Goal: Task Accomplishment & Management: Manage account settings

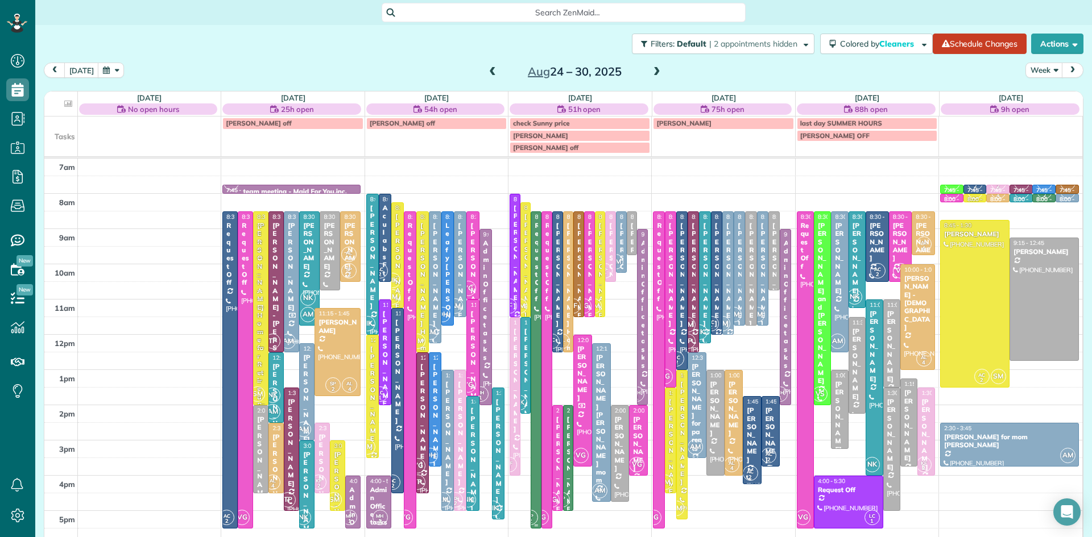
scroll to position [5, 5]
click at [83, 64] on button "[DATE]" at bounding box center [81, 70] width 35 height 15
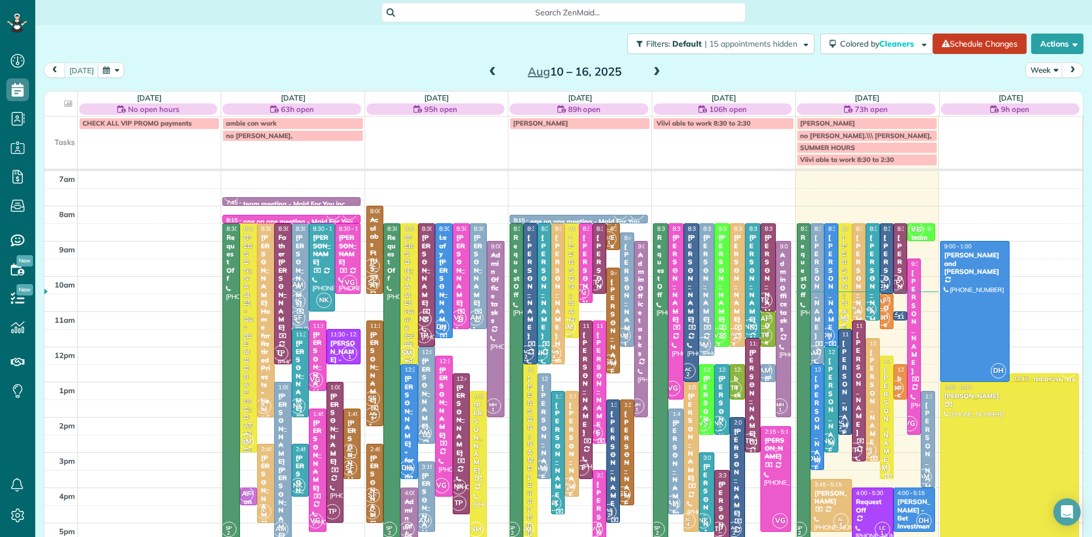
click at [847, 374] on div "[PERSON_NAME] - [DEMOGRAPHIC_DATA]" at bounding box center [845, 470] width 7 height 262
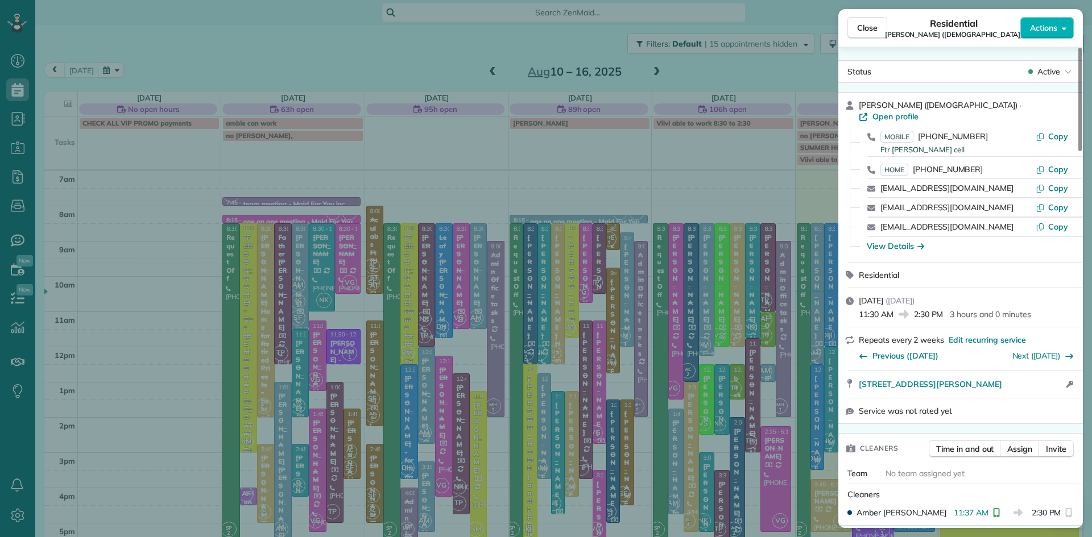
click at [885, 30] on span "Robert Suskey (Our Lady Of Good Council Roman Catholic Church)" at bounding box center [954, 34] width 138 height 9
click at [862, 21] on button "Close" at bounding box center [867, 28] width 40 height 22
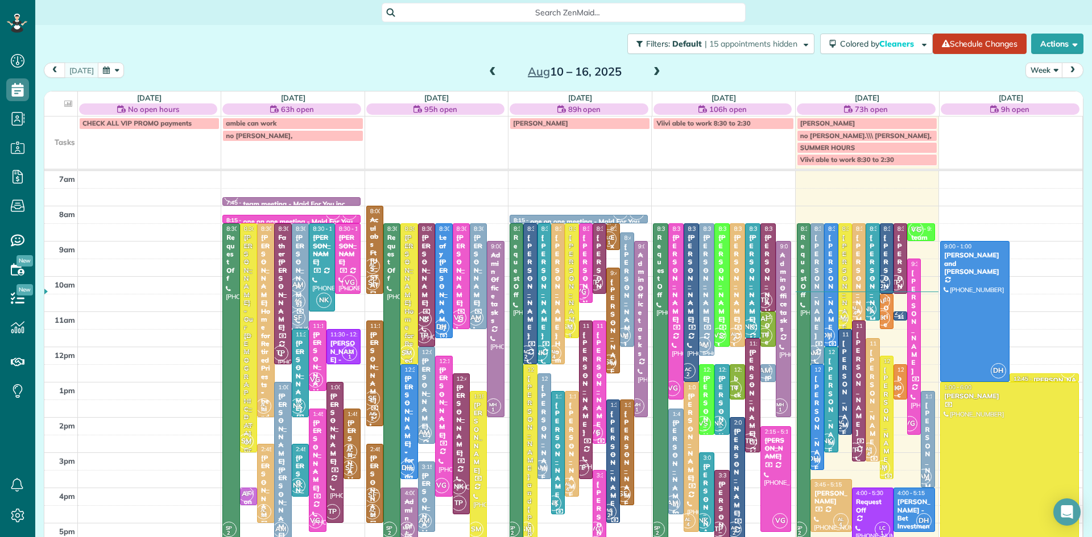
click at [900, 316] on small "2" at bounding box center [896, 313] width 14 height 11
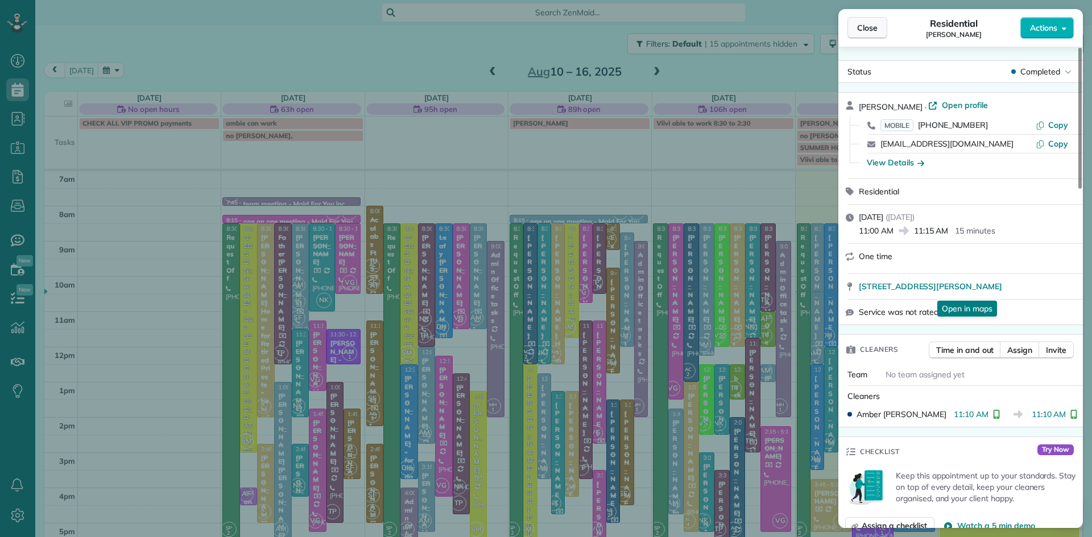
click at [869, 31] on span "Close" at bounding box center [867, 27] width 20 height 11
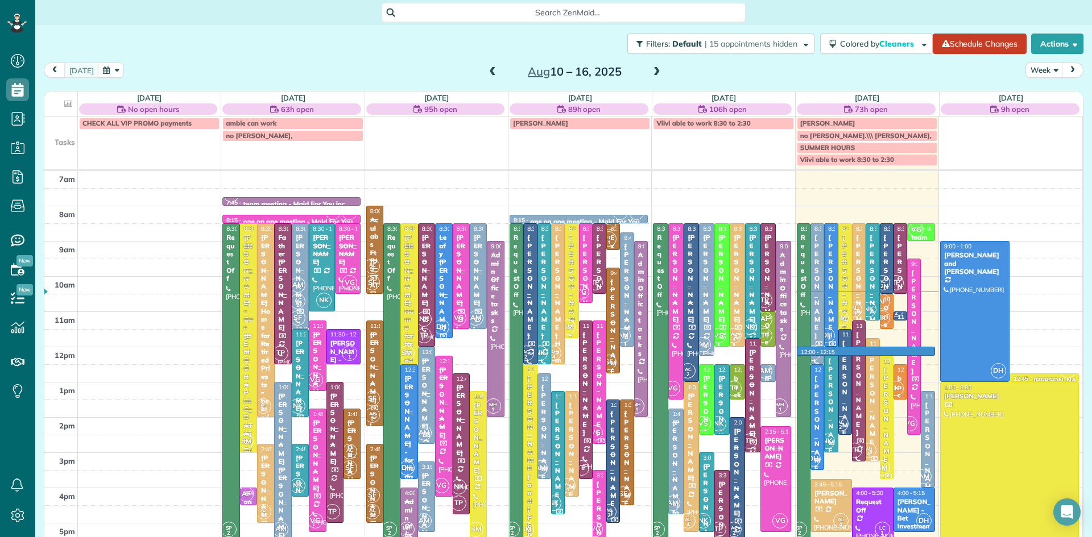
click at [893, 349] on div "7am 8am 9am 10am 11am 12pm 1pm 2pm 3pm 4pm 5pm 6pm 7pm 8pm NK BB 2 VG KF 2 AF L…" at bounding box center [563, 417] width 1038 height 493
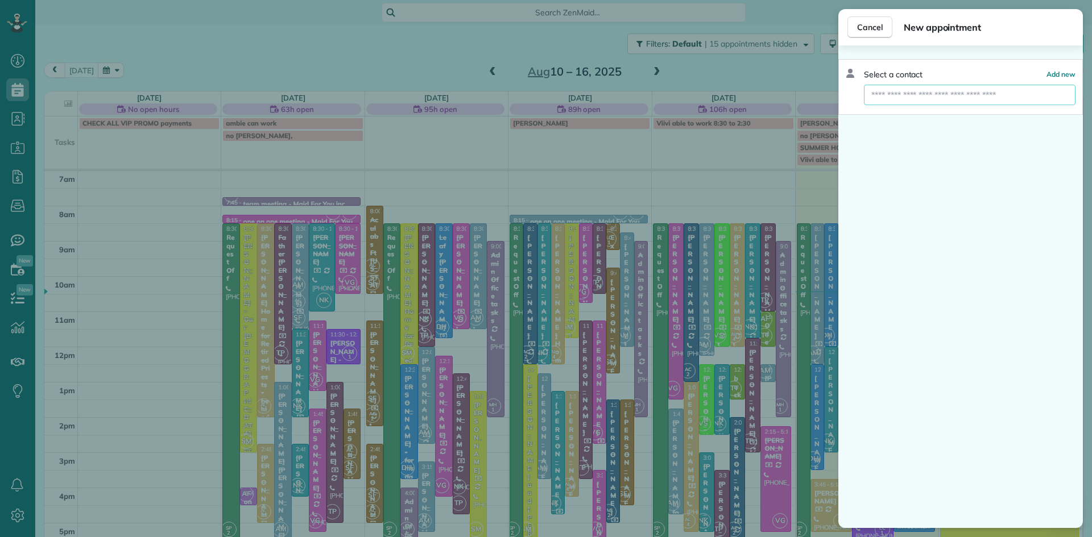
click at [921, 93] on input "text" at bounding box center [970, 95] width 212 height 20
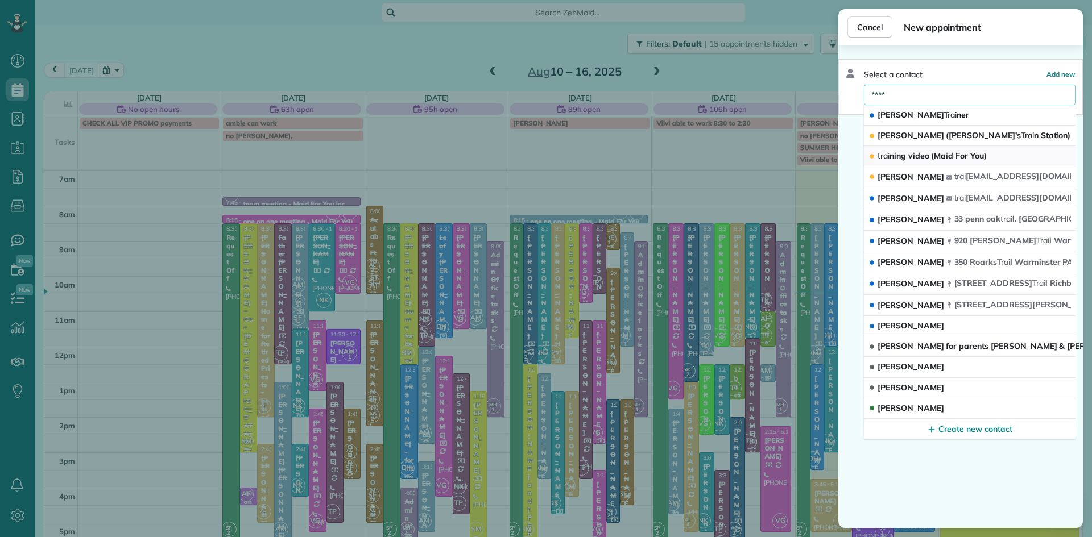
type input "****"
click at [914, 161] on span "trai ning video (Maid For You)" at bounding box center [931, 156] width 109 height 11
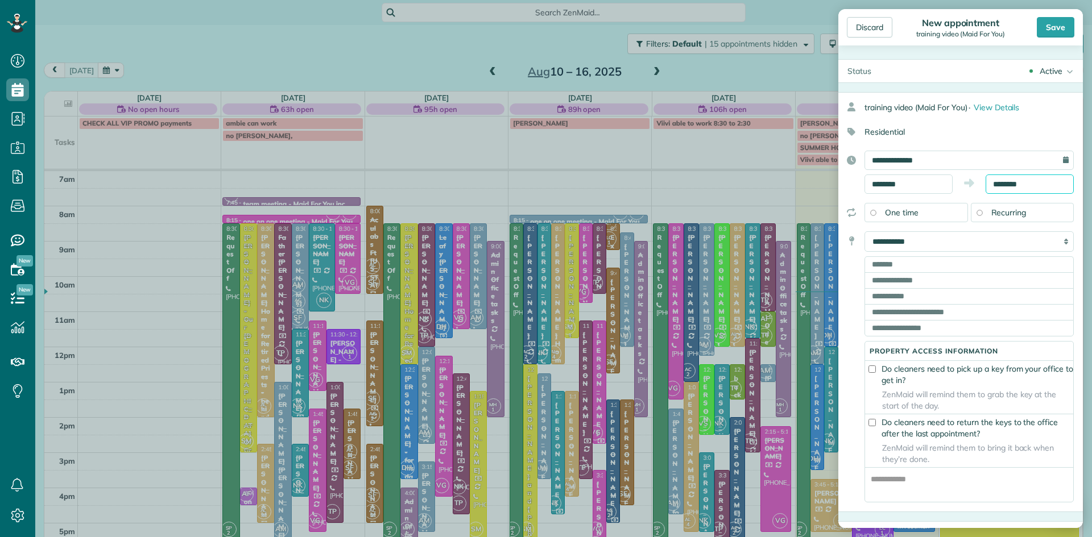
click at [1036, 183] on input "********" at bounding box center [1029, 184] width 88 height 19
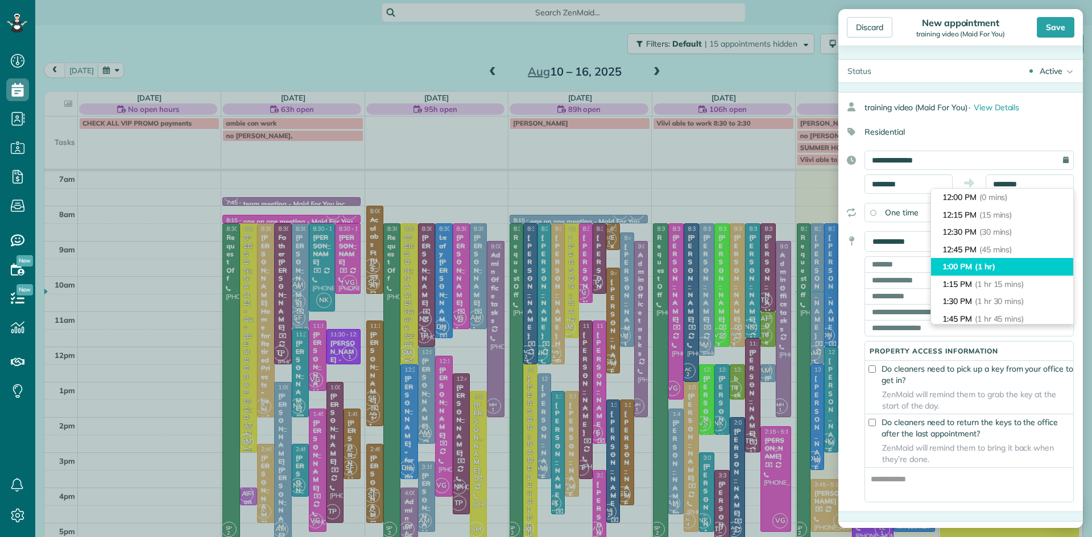
type input "*******"
click at [1005, 268] on li "1:00 PM (1 hr)" at bounding box center [1002, 267] width 142 height 18
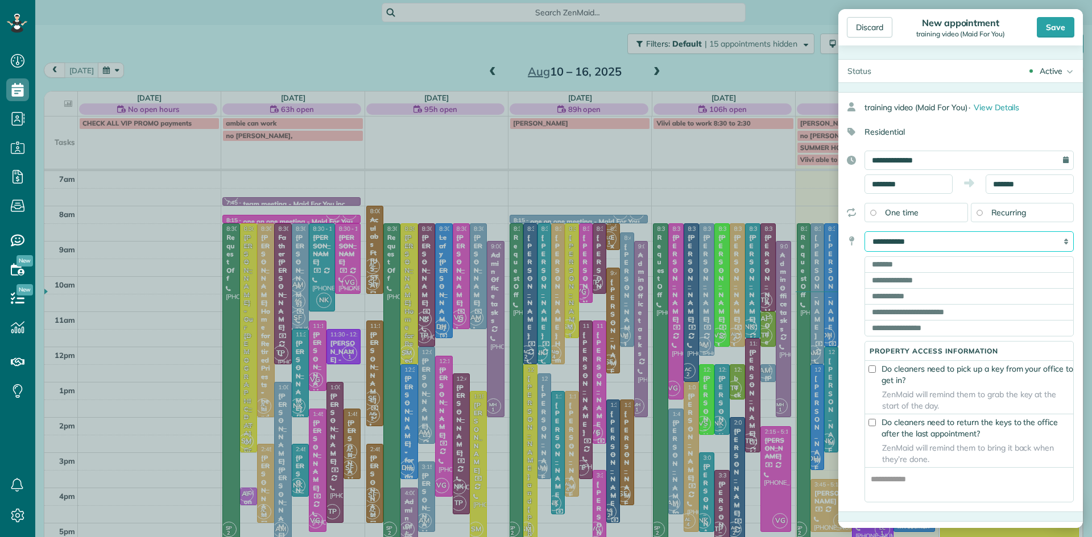
click at [951, 238] on select "**********" at bounding box center [968, 241] width 209 height 20
select select "******"
click at [864, 231] on select "**********" at bounding box center [968, 241] width 209 height 20
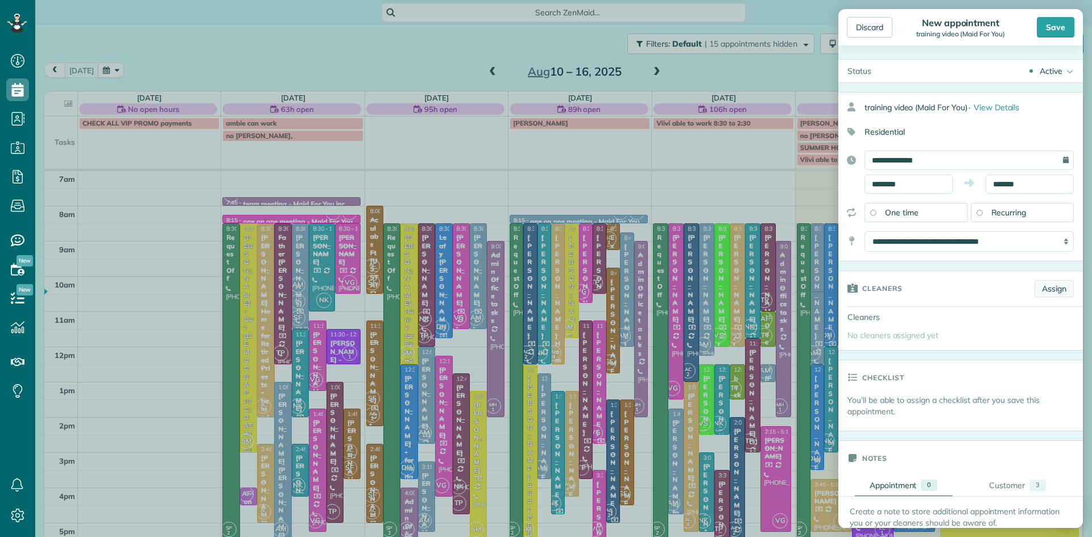
click at [1052, 289] on link "Assign" at bounding box center [1053, 288] width 39 height 17
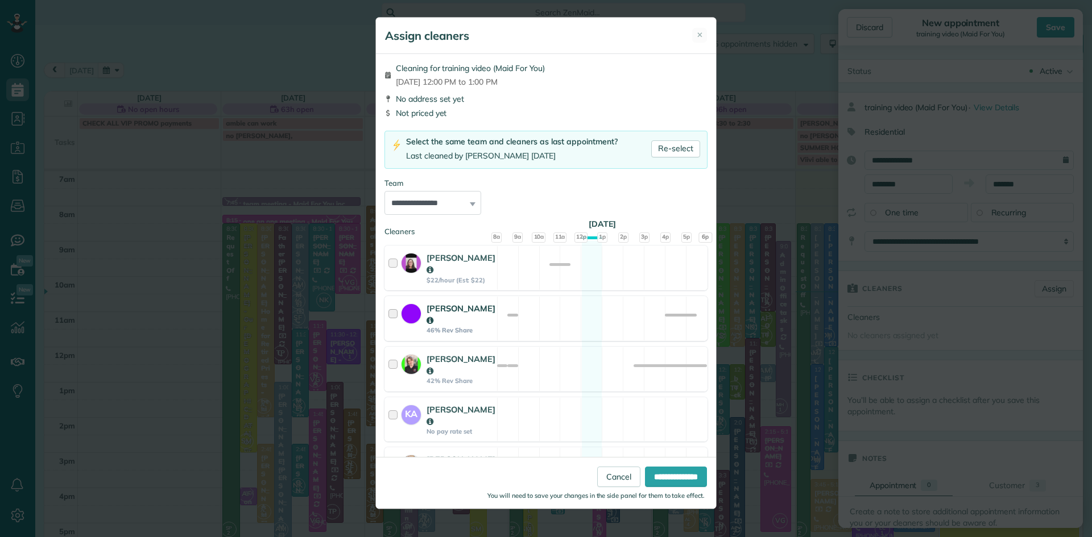
click at [436, 326] on strong "46% Rev Share" at bounding box center [460, 330] width 69 height 8
click at [661, 479] on input "**********" at bounding box center [676, 477] width 62 height 20
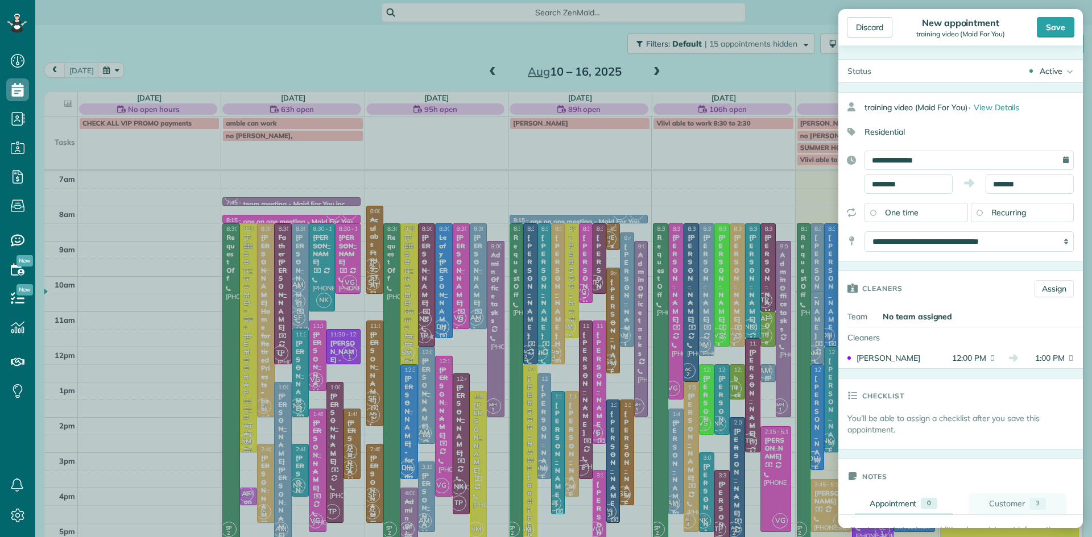
click at [1007, 503] on div "Customer" at bounding box center [1007, 504] width 36 height 12
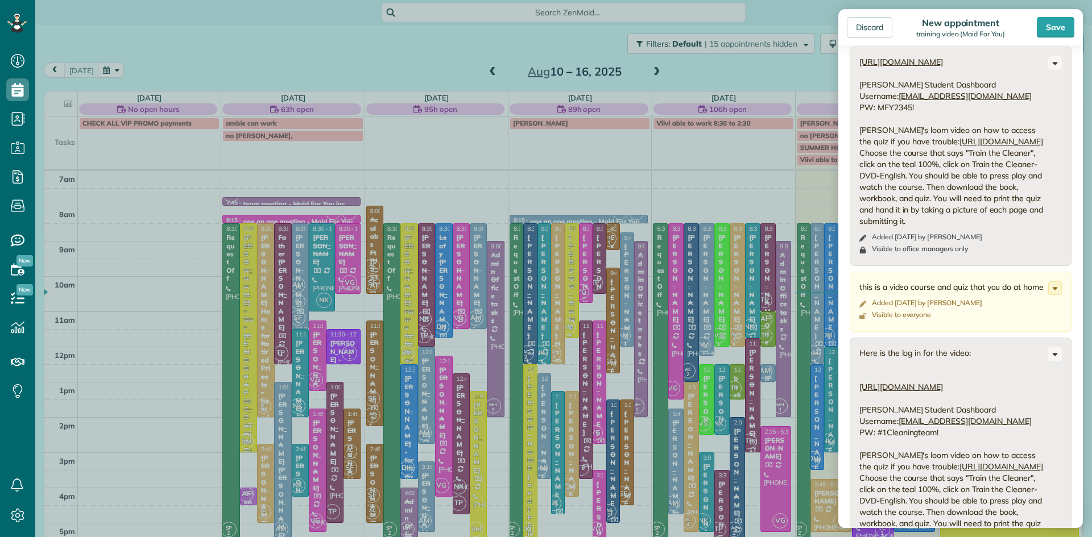
scroll to position [405, 0]
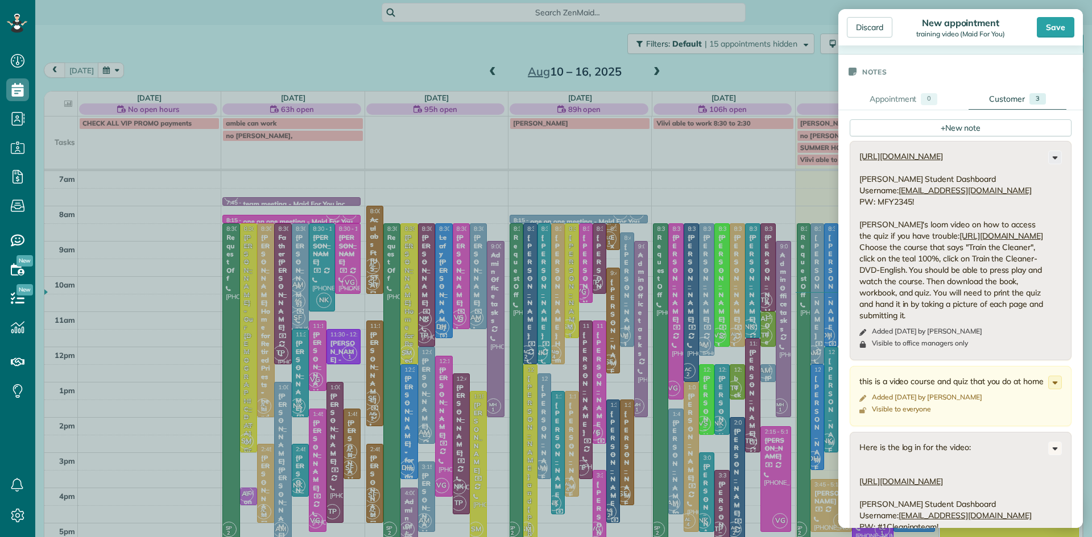
click at [1054, 156] on icon at bounding box center [1055, 157] width 13 height 13
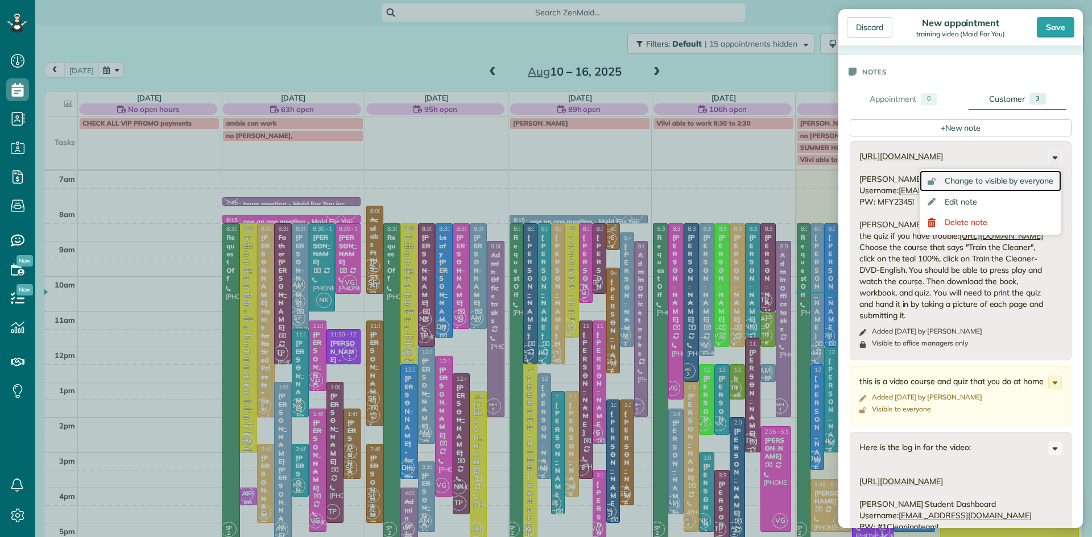
click at [1015, 183] on span "Change to visible by everyone" at bounding box center [999, 181] width 109 height 8
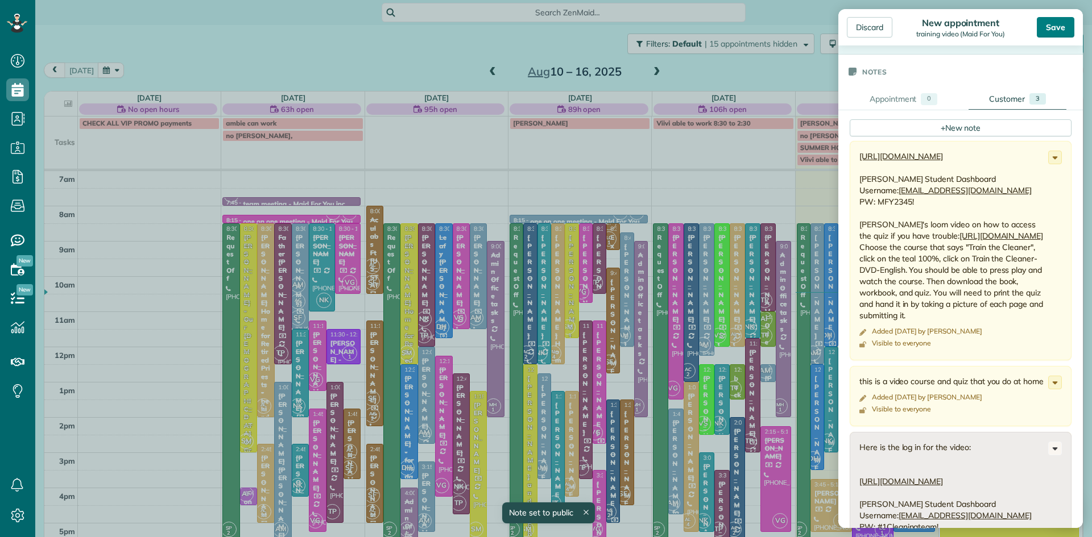
click at [1046, 29] on div "Save" at bounding box center [1056, 27] width 38 height 20
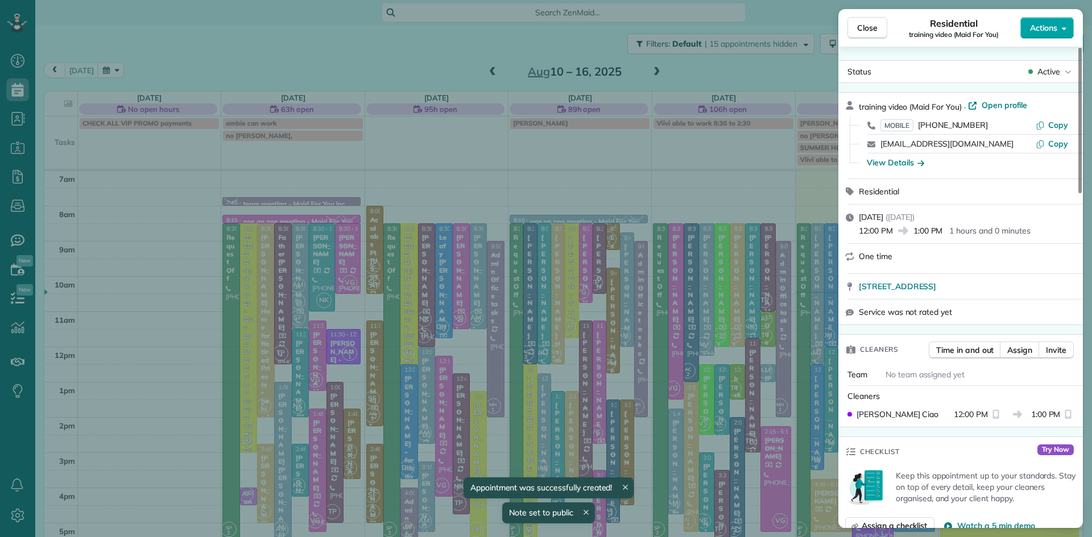
click at [1052, 26] on span "Actions" at bounding box center [1043, 27] width 27 height 11
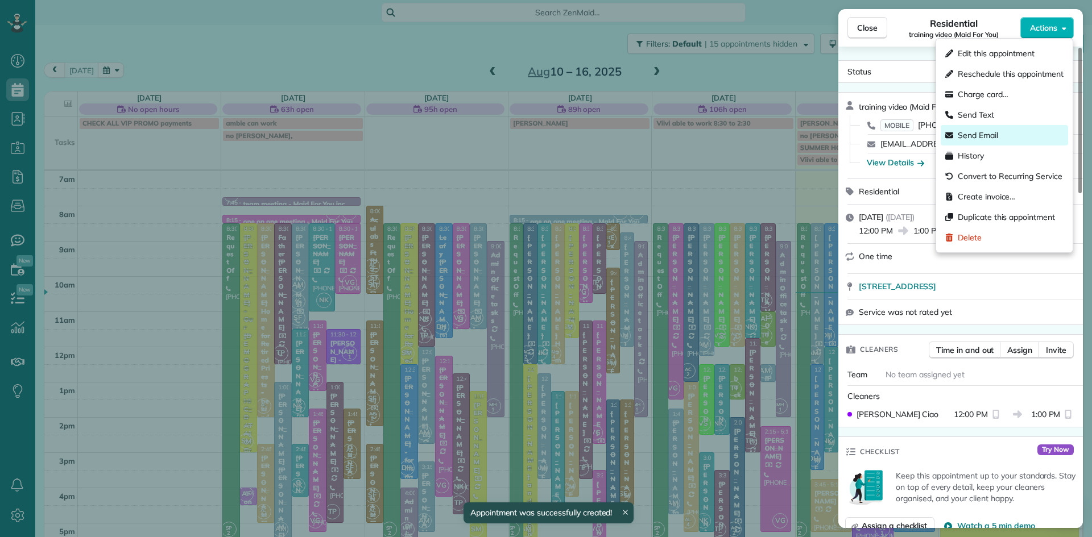
click at [984, 134] on span "Send Email" at bounding box center [978, 135] width 40 height 11
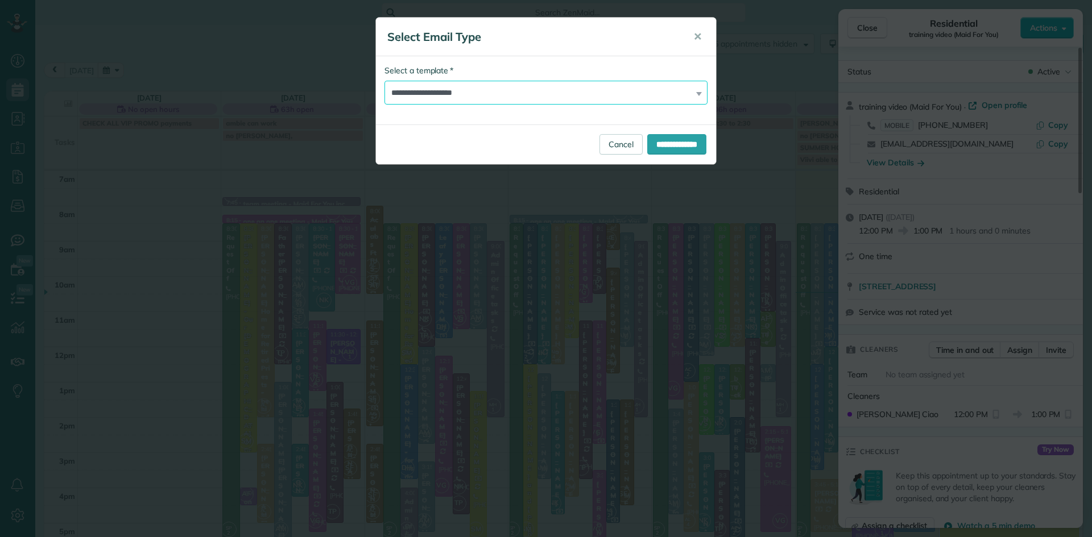
click at [478, 93] on select "**********" at bounding box center [545, 93] width 323 height 24
select select "*****"
click at [384, 81] on select "**********" at bounding box center [545, 93] width 323 height 24
click at [661, 149] on input "**********" at bounding box center [676, 144] width 59 height 20
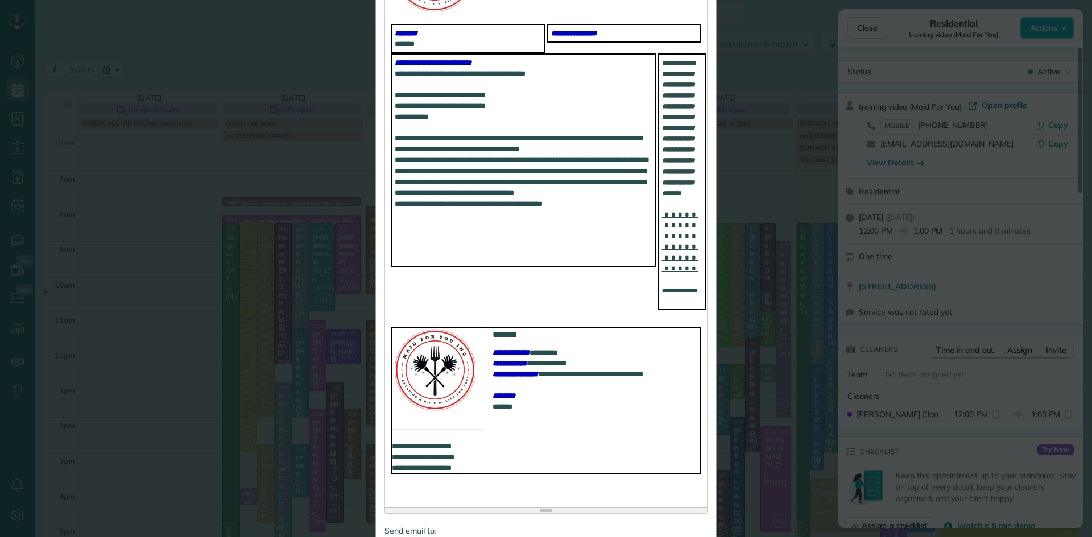
scroll to position [441, 0]
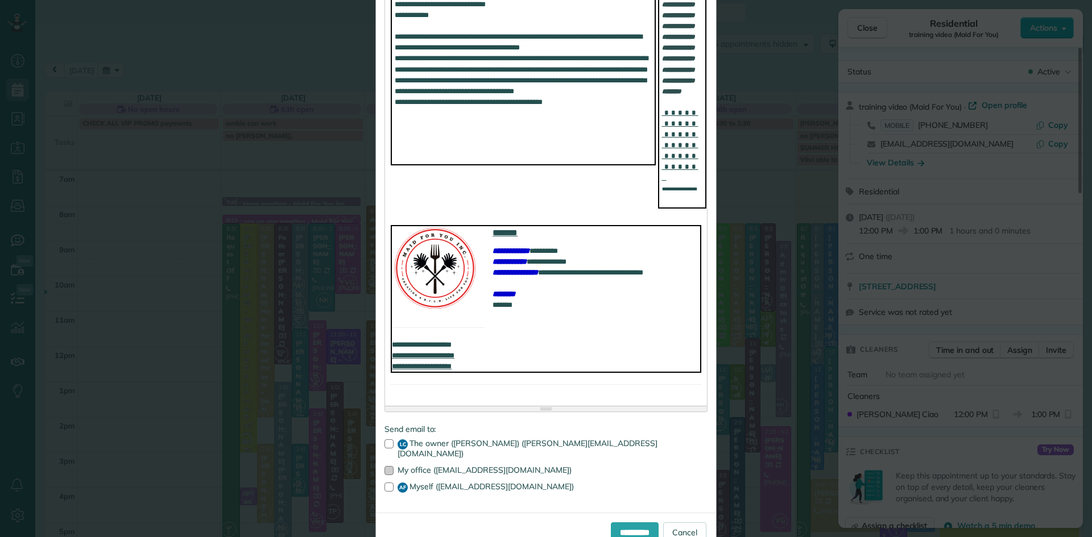
click at [387, 466] on div at bounding box center [388, 470] width 9 height 9
click at [388, 483] on div at bounding box center [388, 487] width 9 height 9
click at [629, 524] on input "**********" at bounding box center [635, 533] width 48 height 20
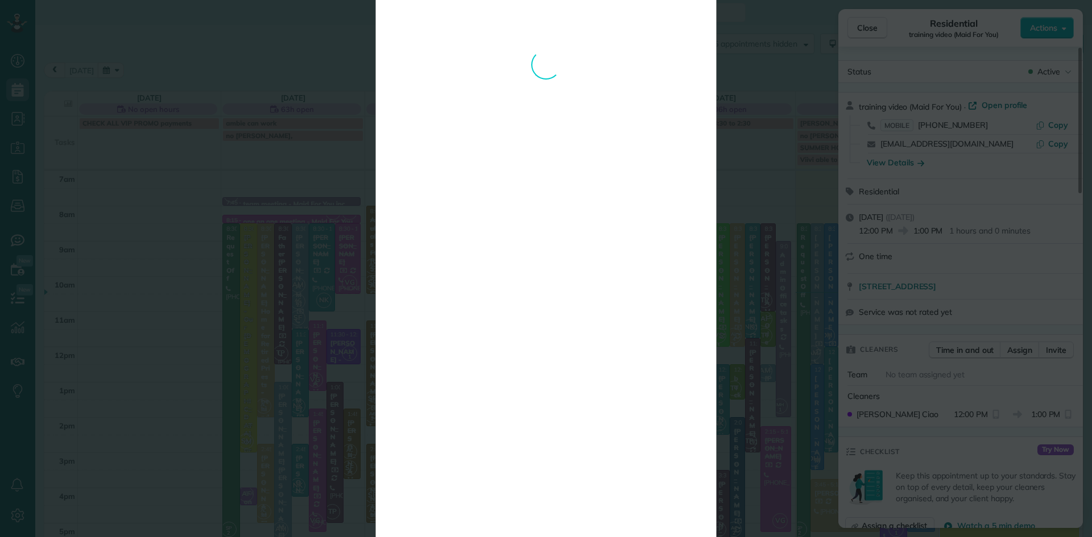
scroll to position [0, 0]
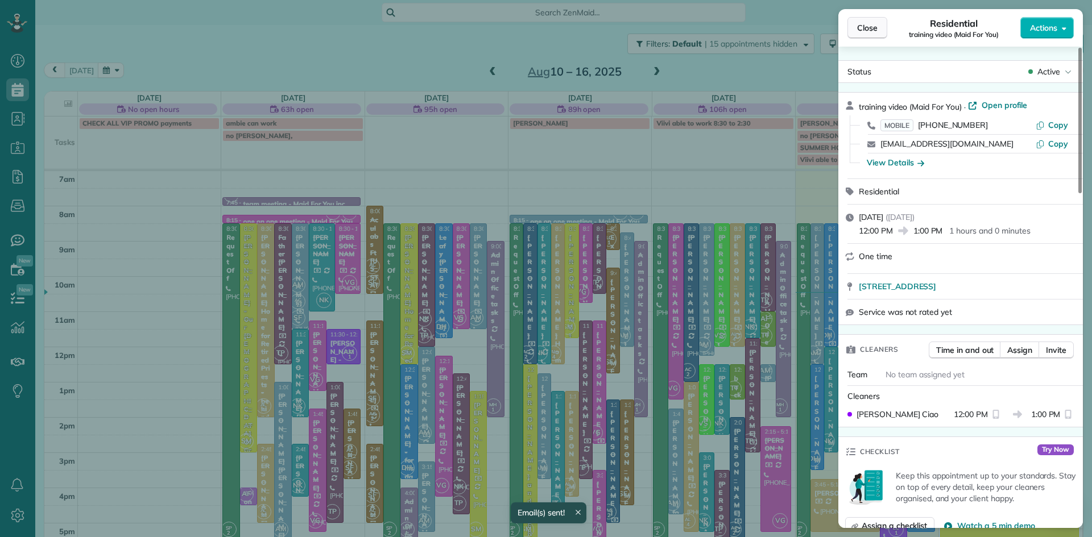
click at [868, 24] on span "Close" at bounding box center [867, 27] width 20 height 11
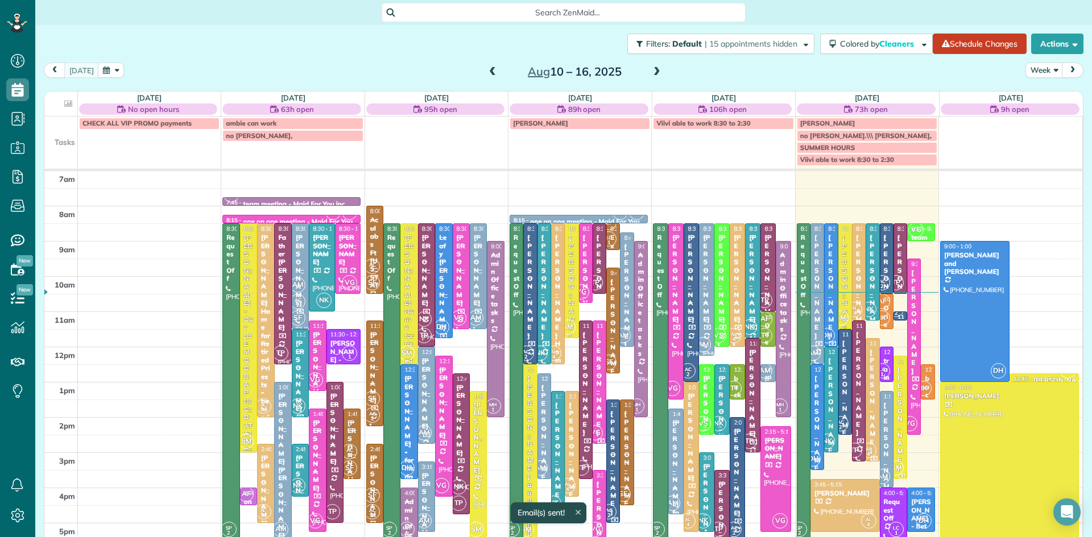
click at [888, 362] on div "training video - Maid For You" at bounding box center [886, 434] width 7 height 155
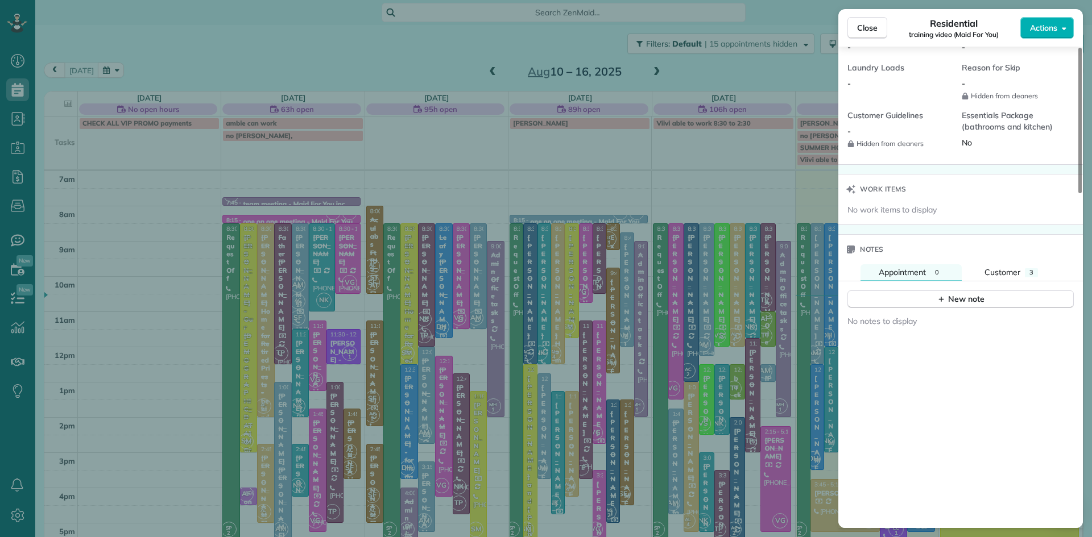
scroll to position [996, 0]
click at [1003, 277] on span "Customer" at bounding box center [1002, 272] width 36 height 10
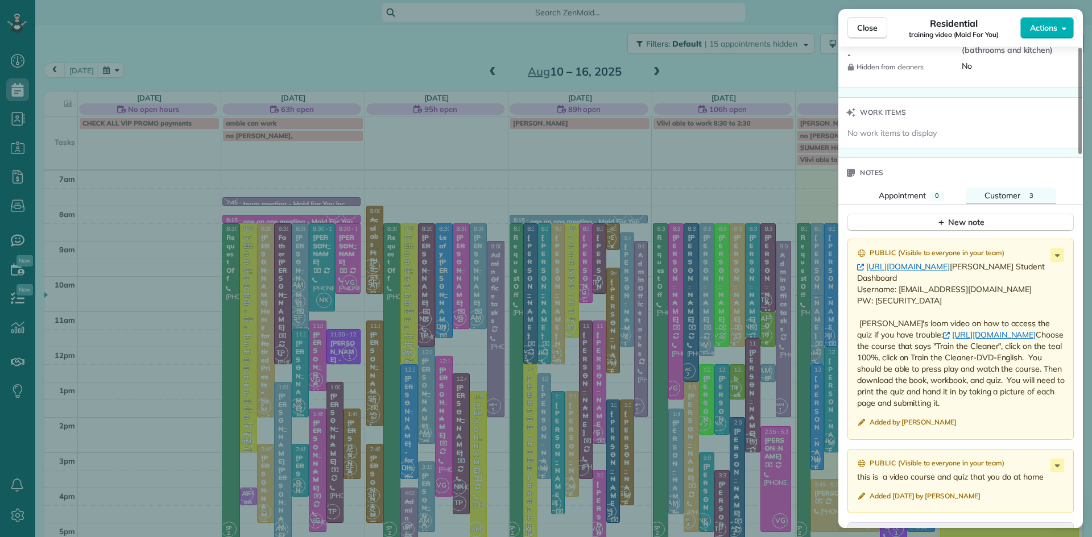
scroll to position [1091, 0]
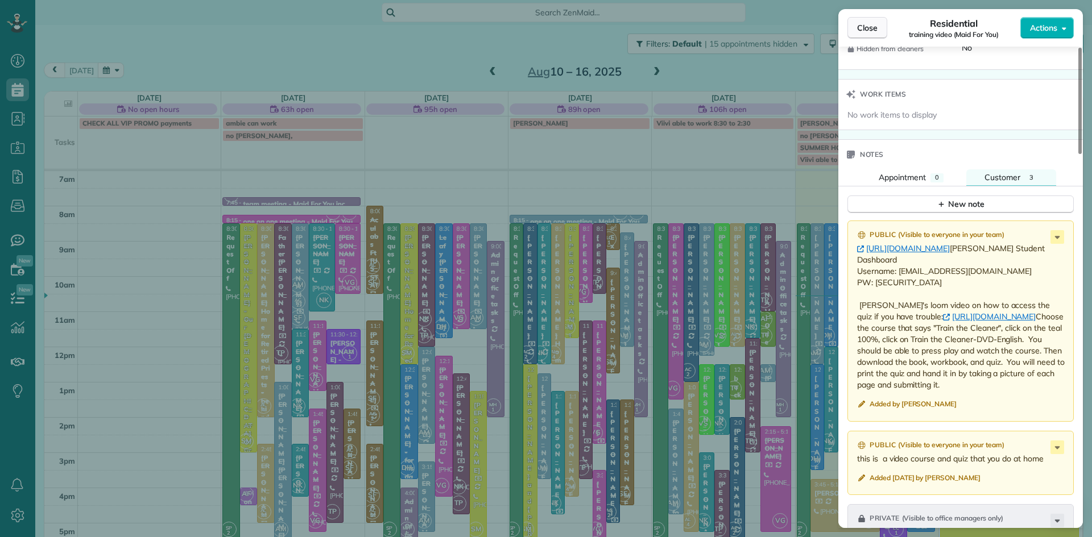
click at [864, 26] on span "Close" at bounding box center [867, 27] width 20 height 11
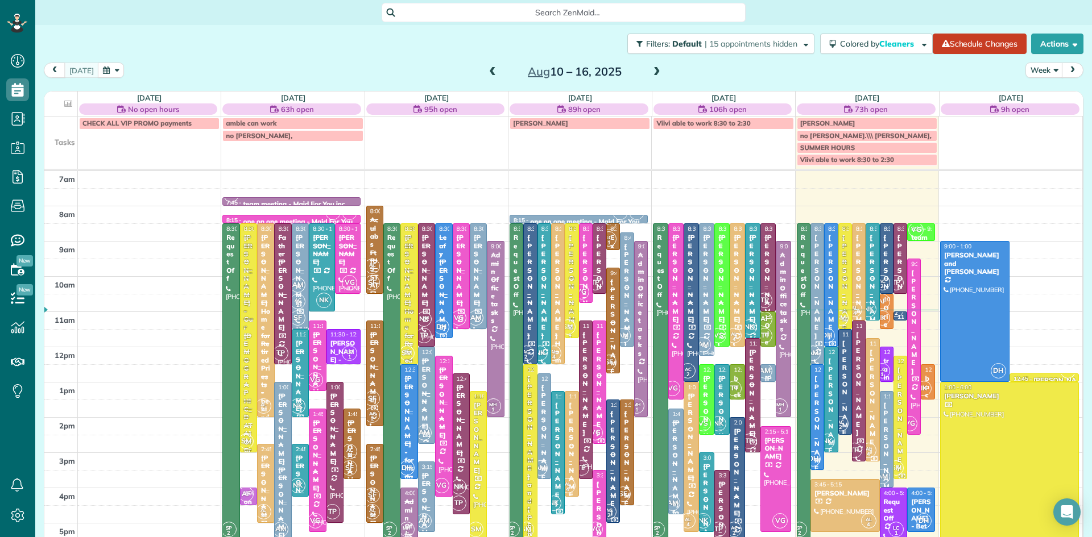
click at [652, 64] on span at bounding box center [657, 72] width 13 height 17
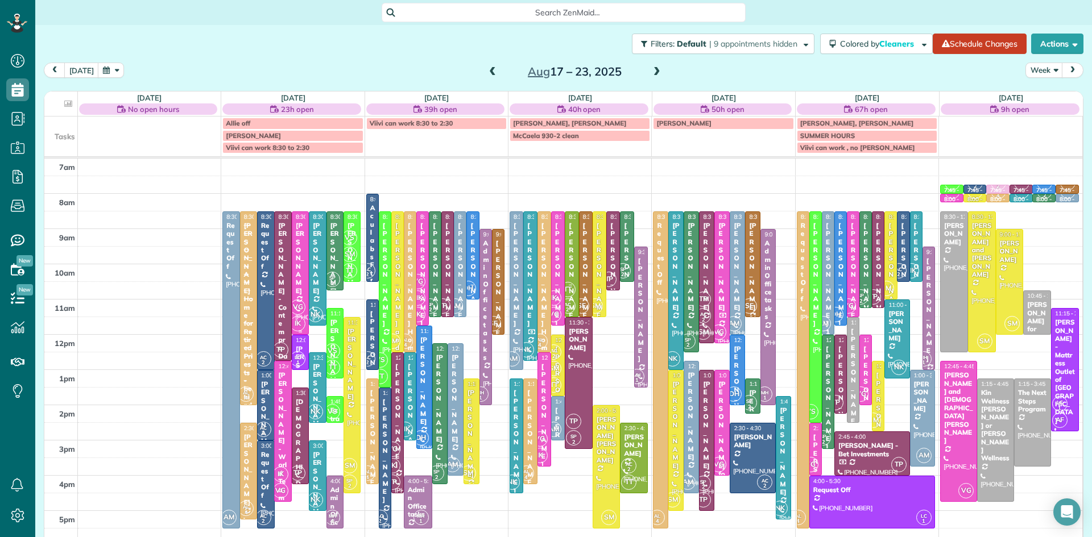
click at [297, 317] on span "IK" at bounding box center [297, 323] width 15 height 15
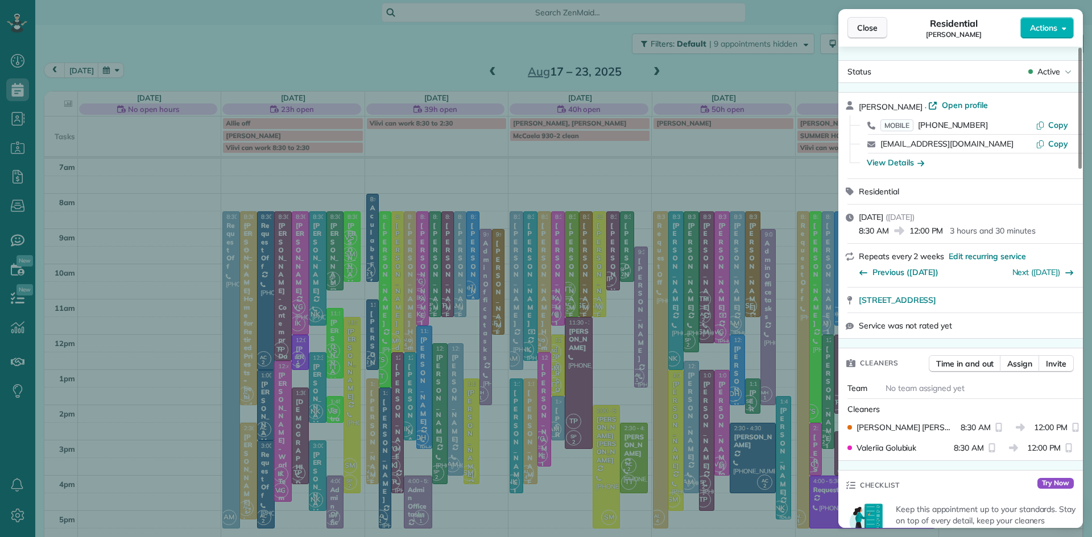
click at [884, 25] on button "Close" at bounding box center [867, 28] width 40 height 22
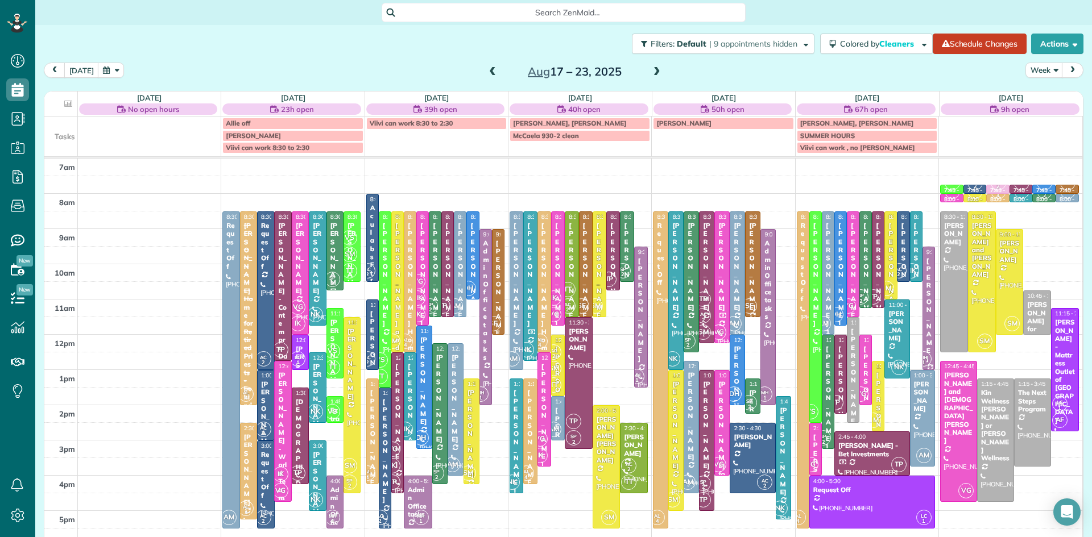
click at [278, 469] on span "IK" at bounding box center [280, 474] width 15 height 15
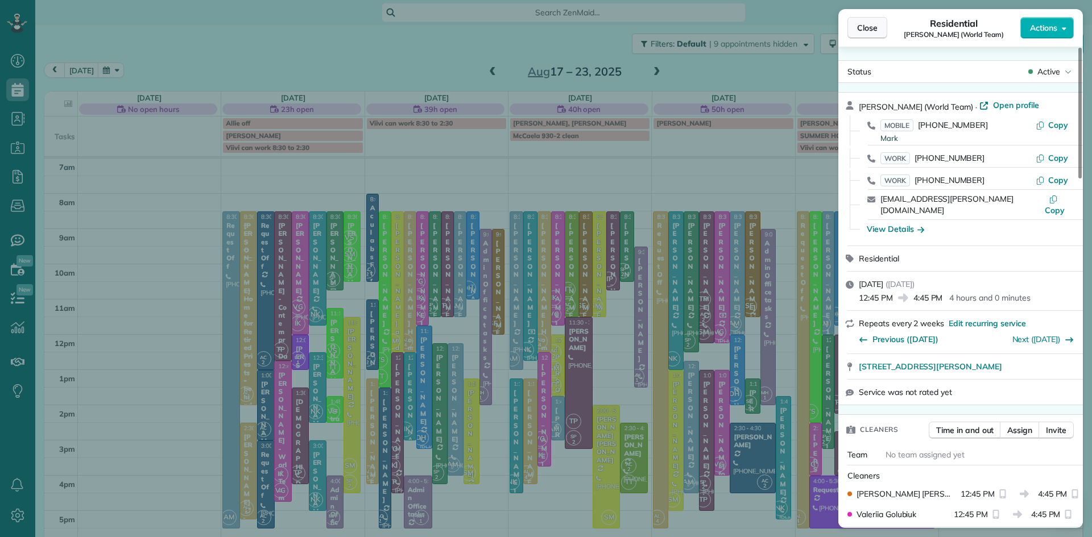
click at [874, 28] on span "Close" at bounding box center [867, 27] width 20 height 11
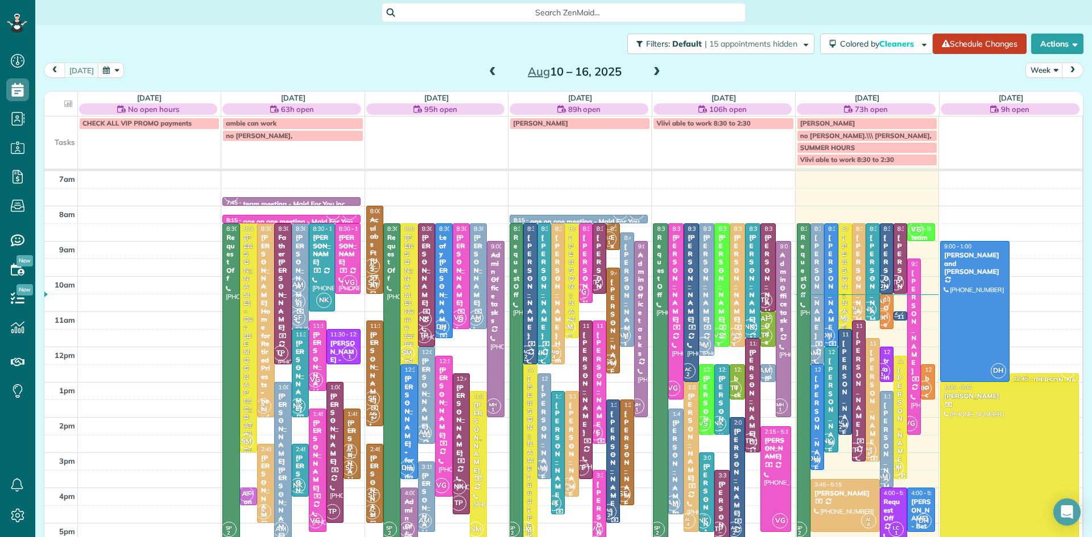
click at [655, 71] on span at bounding box center [657, 72] width 13 height 10
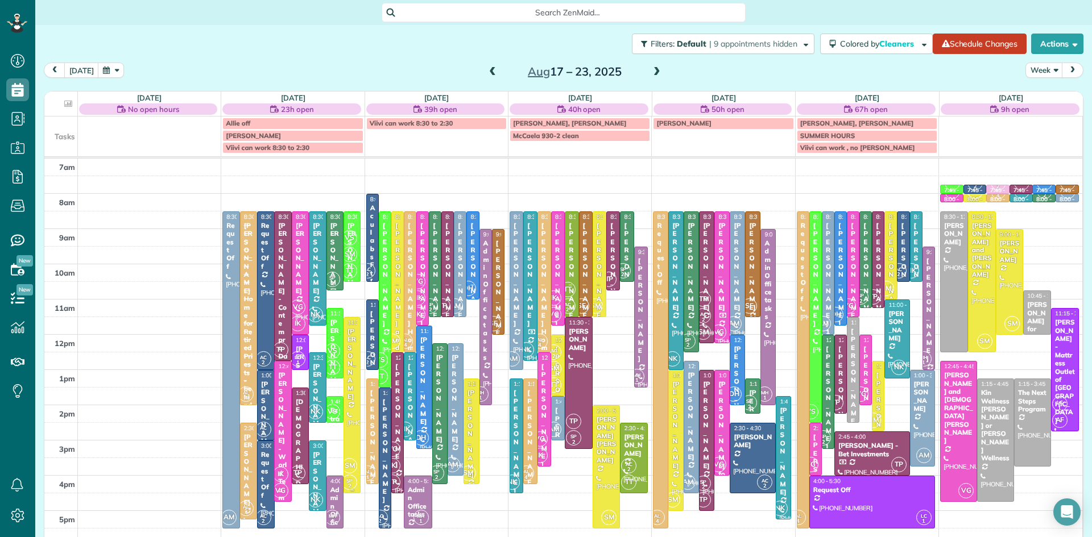
click at [349, 376] on div "Dominique Lueckenhoff" at bounding box center [352, 364] width 10 height 73
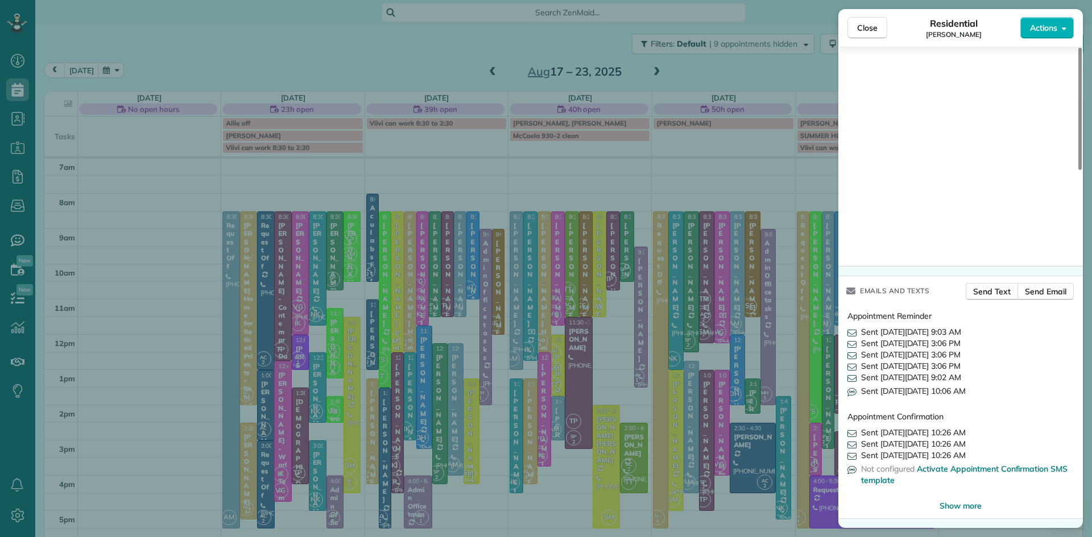
scroll to position [967, 0]
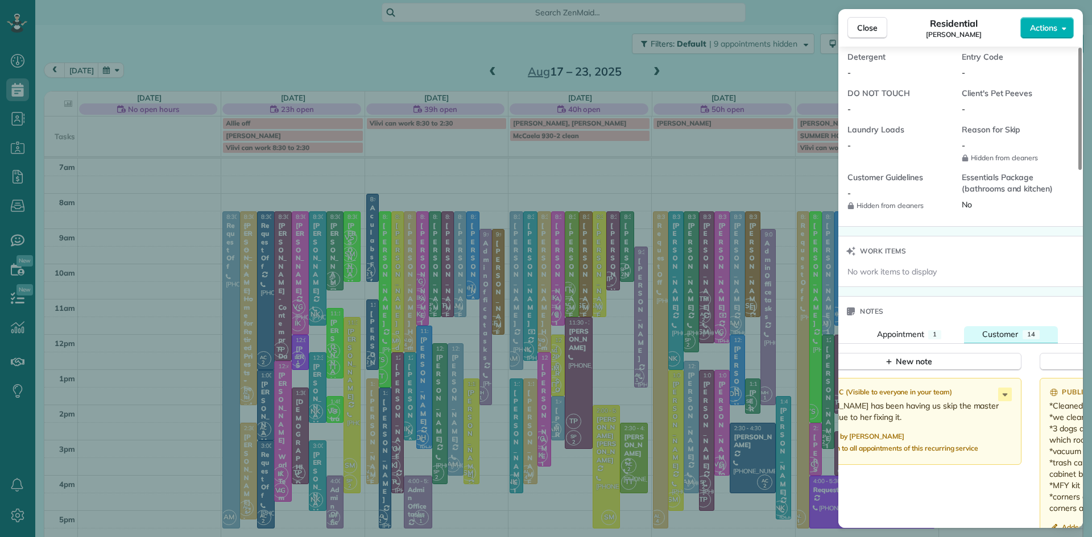
click at [1000, 339] on span "Customer" at bounding box center [1000, 334] width 36 height 10
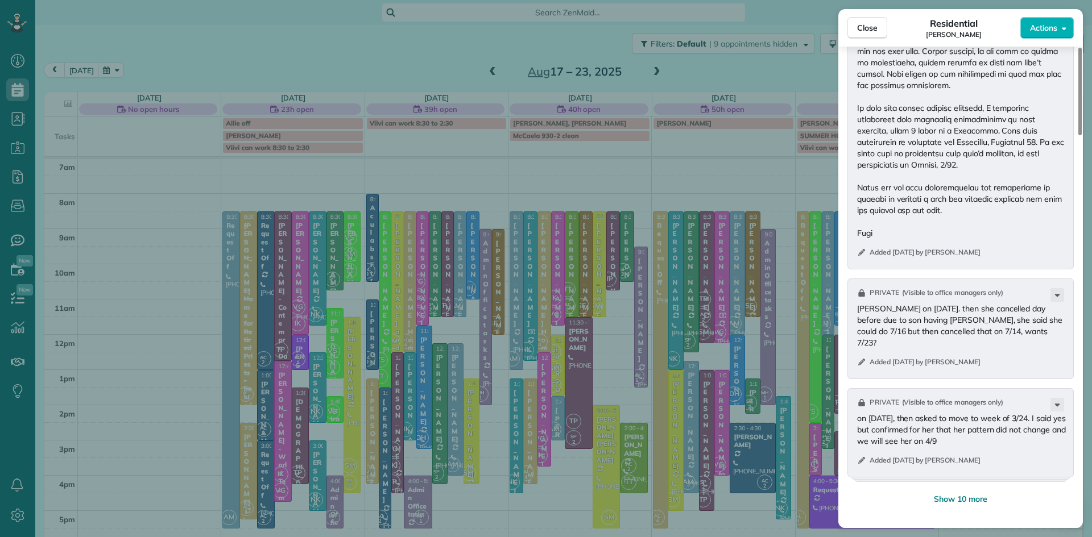
scroll to position [1930, 0]
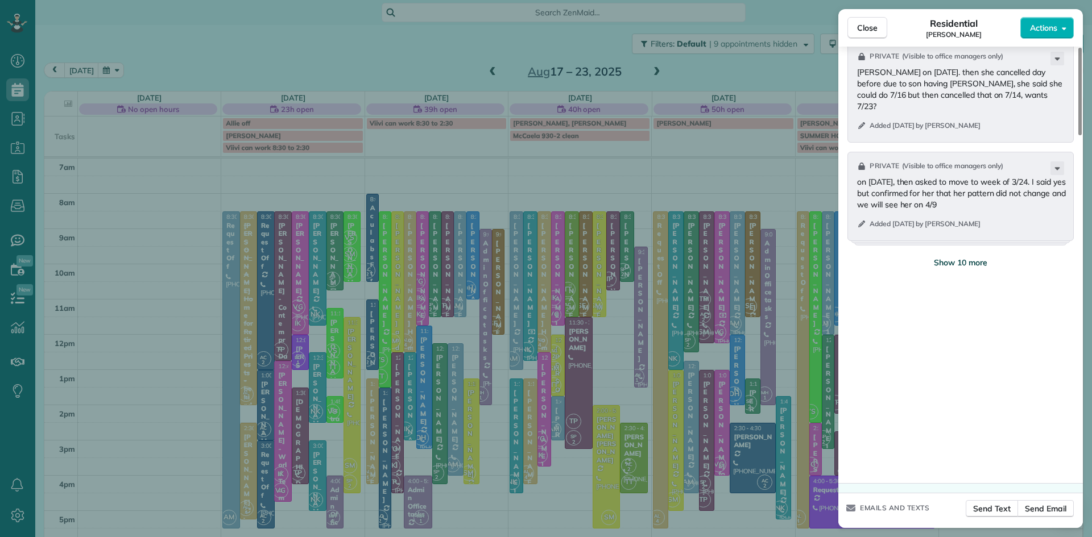
click at [968, 268] on span "Show 10 more" at bounding box center [960, 262] width 53 height 11
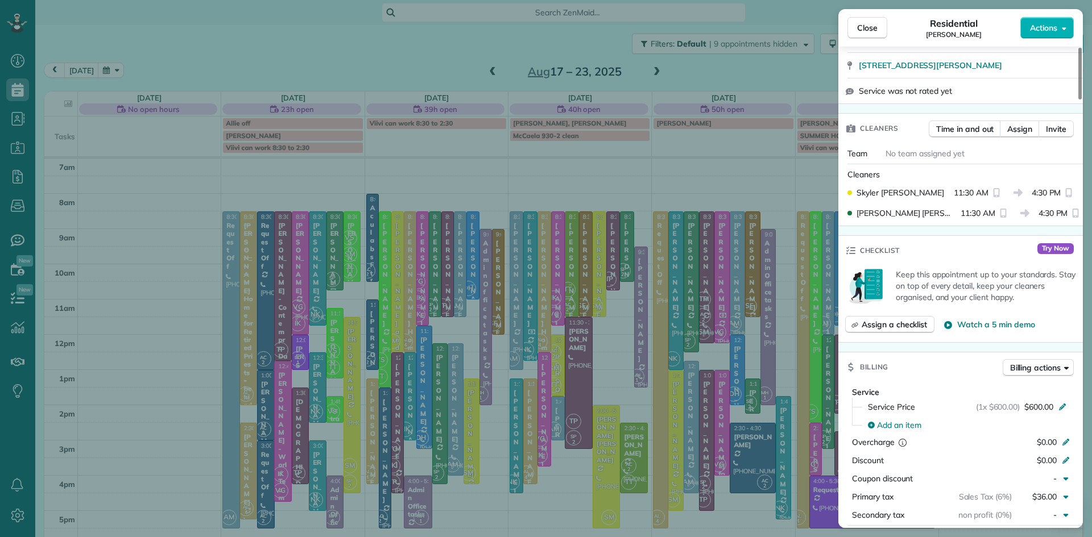
scroll to position [0, 0]
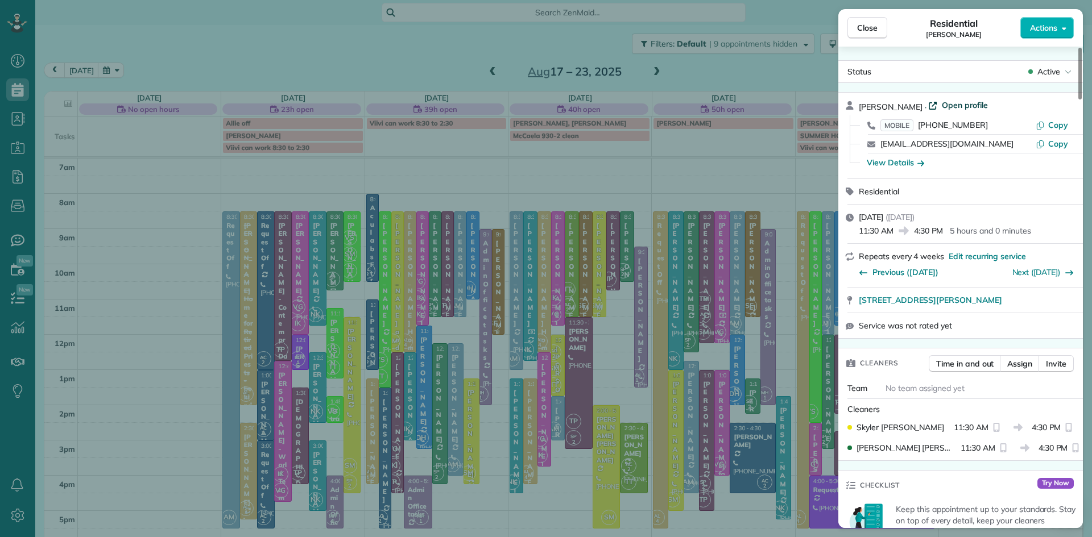
click at [973, 105] on span "Open profile" at bounding box center [965, 105] width 46 height 11
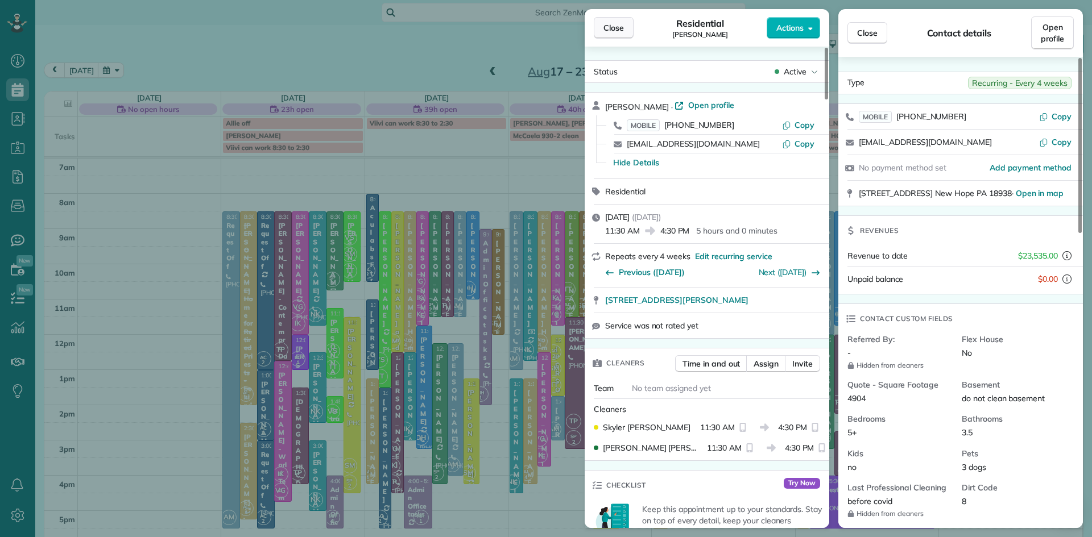
click at [617, 29] on span "Close" at bounding box center [613, 27] width 20 height 11
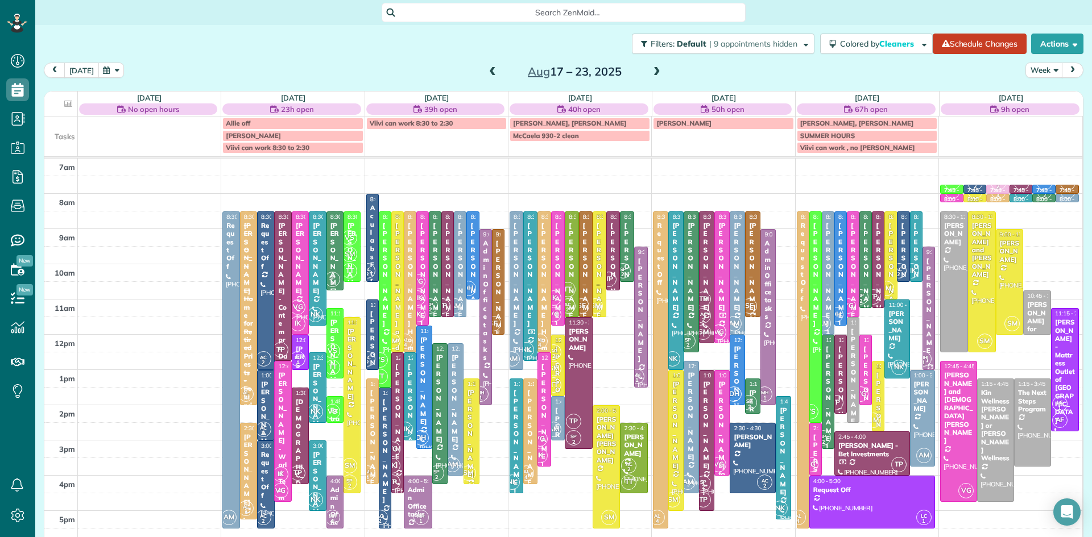
click at [76, 68] on button "today" at bounding box center [81, 70] width 35 height 15
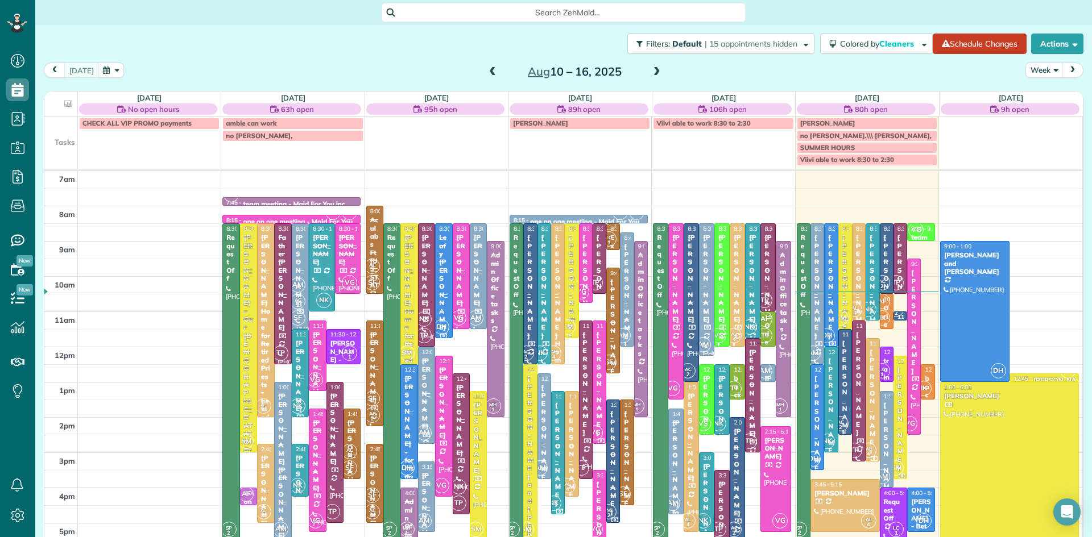
click at [846, 311] on div "SM" at bounding box center [841, 318] width 16 height 16
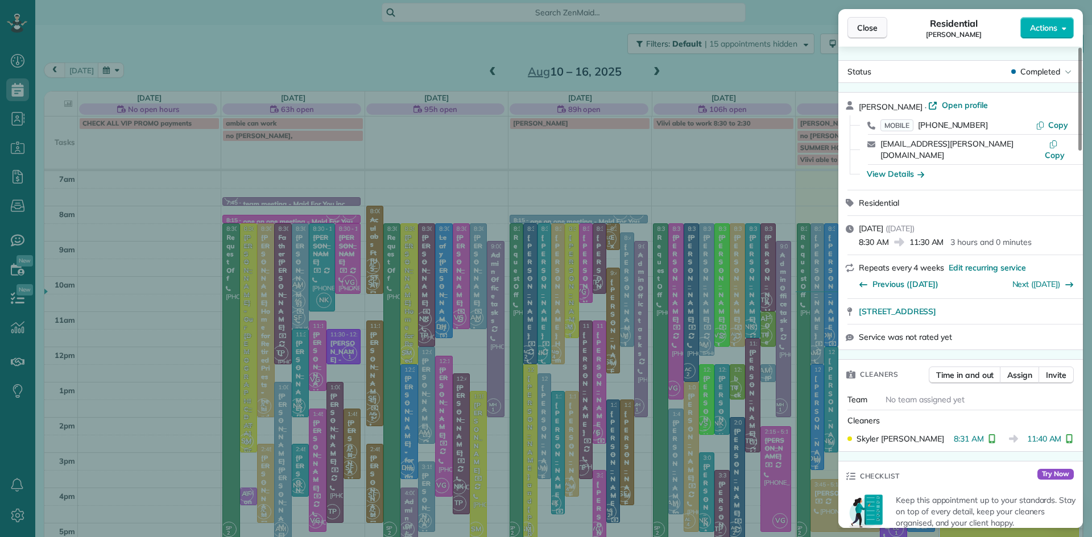
click at [861, 29] on span "Close" at bounding box center [867, 27] width 20 height 11
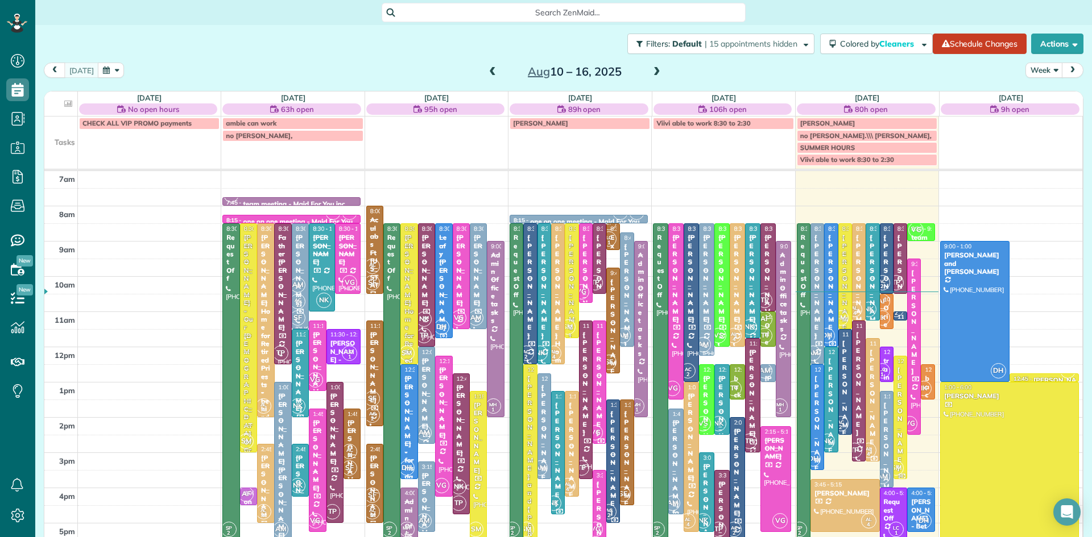
click at [900, 445] on div "Charles DiSantis" at bounding box center [900, 419] width 7 height 106
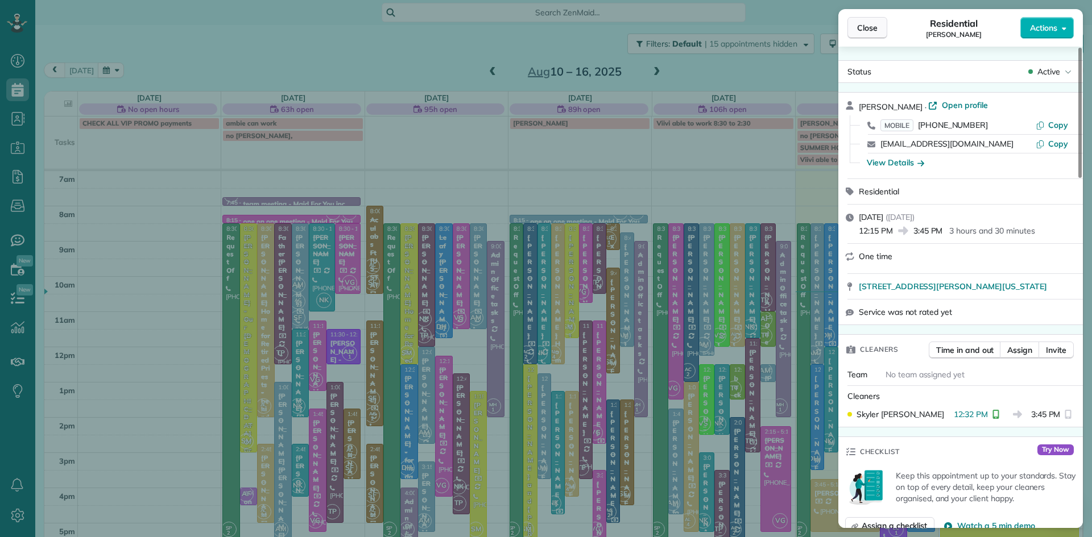
click at [859, 27] on span "Close" at bounding box center [867, 27] width 20 height 11
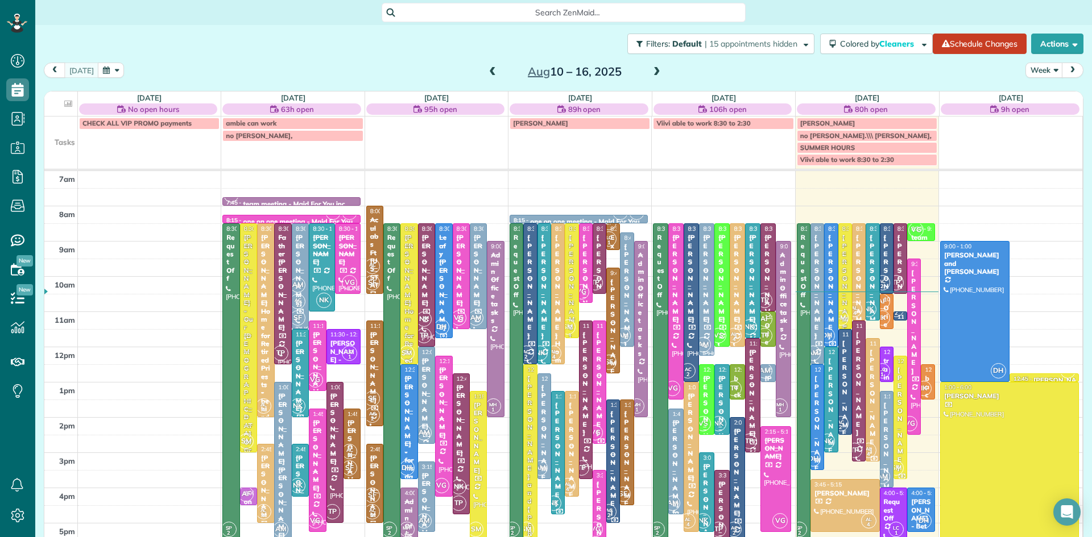
click at [844, 314] on span "SM" at bounding box center [840, 317] width 15 height 15
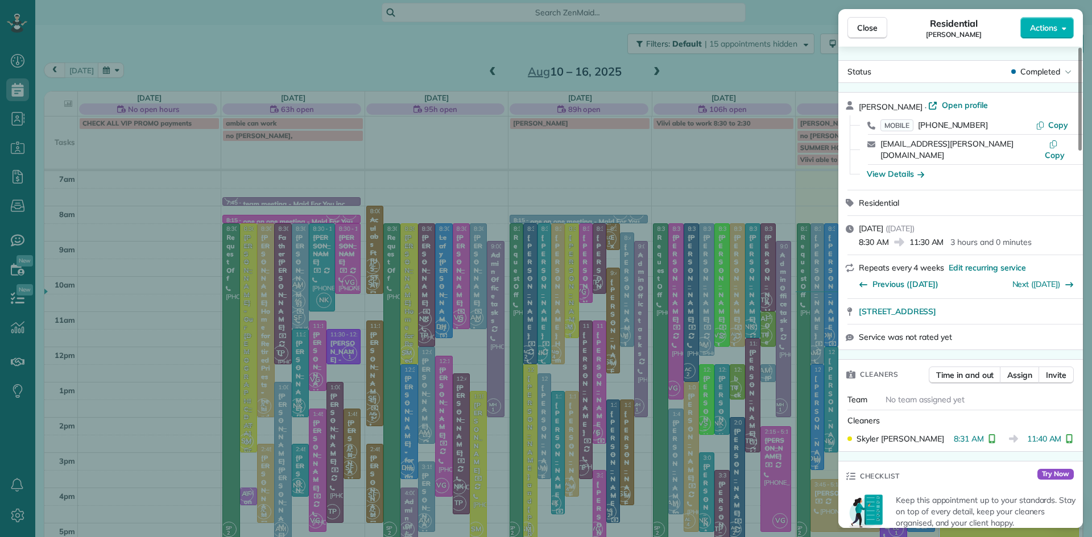
click at [867, 16] on div "Close Residential Megan Wise Actions" at bounding box center [960, 28] width 245 height 38
click at [867, 25] on span "Close" at bounding box center [867, 27] width 20 height 11
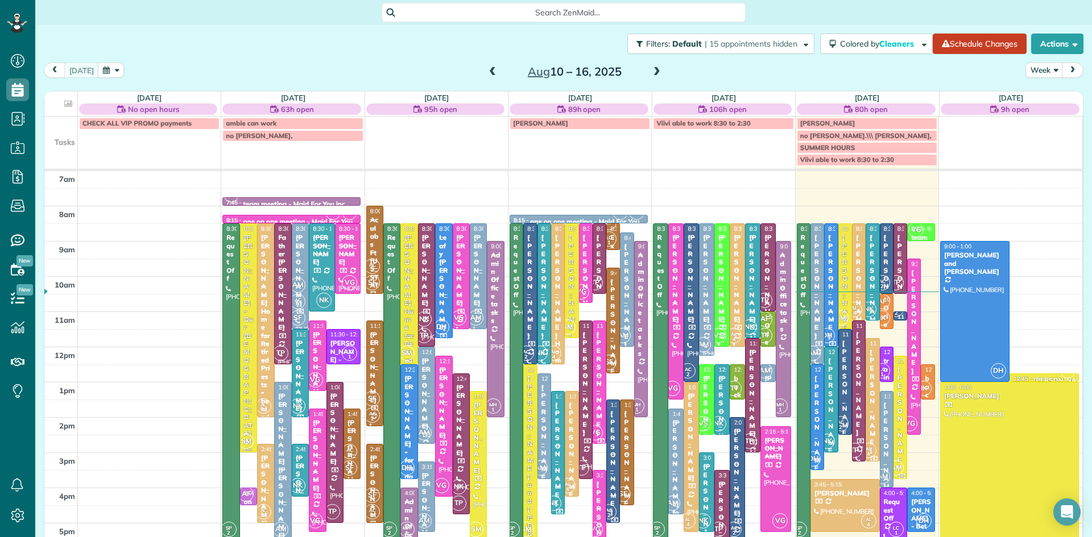
click at [898, 403] on div "Charles DiSantis" at bounding box center [900, 419] width 7 height 106
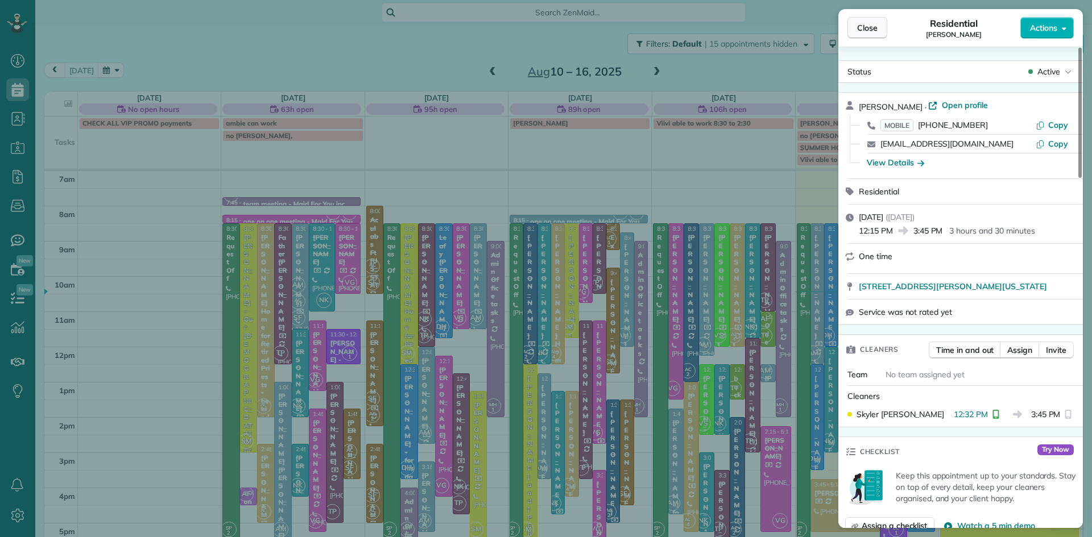
click at [868, 21] on button "Close" at bounding box center [867, 28] width 40 height 22
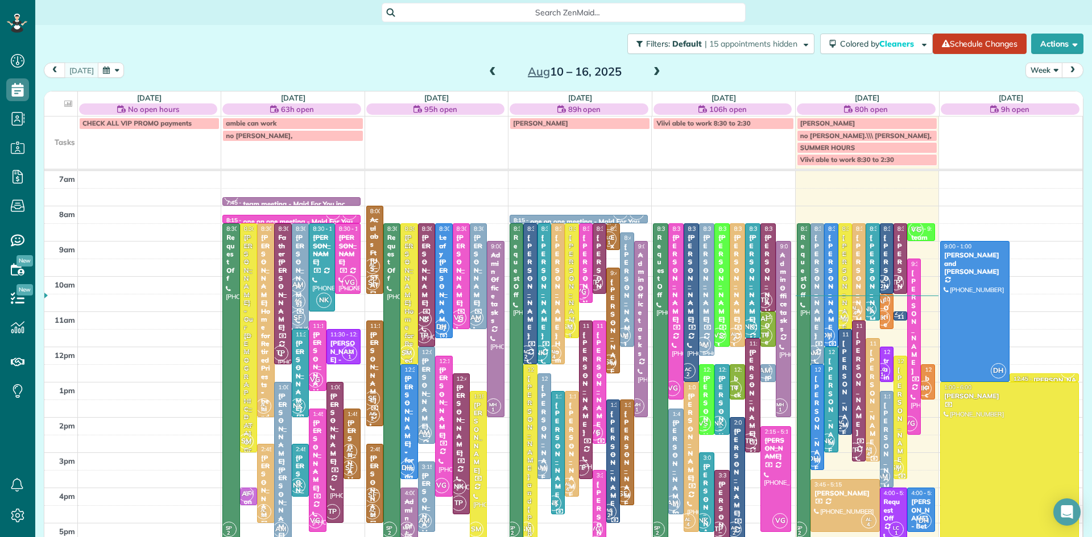
click at [651, 65] on span at bounding box center [657, 72] width 13 height 17
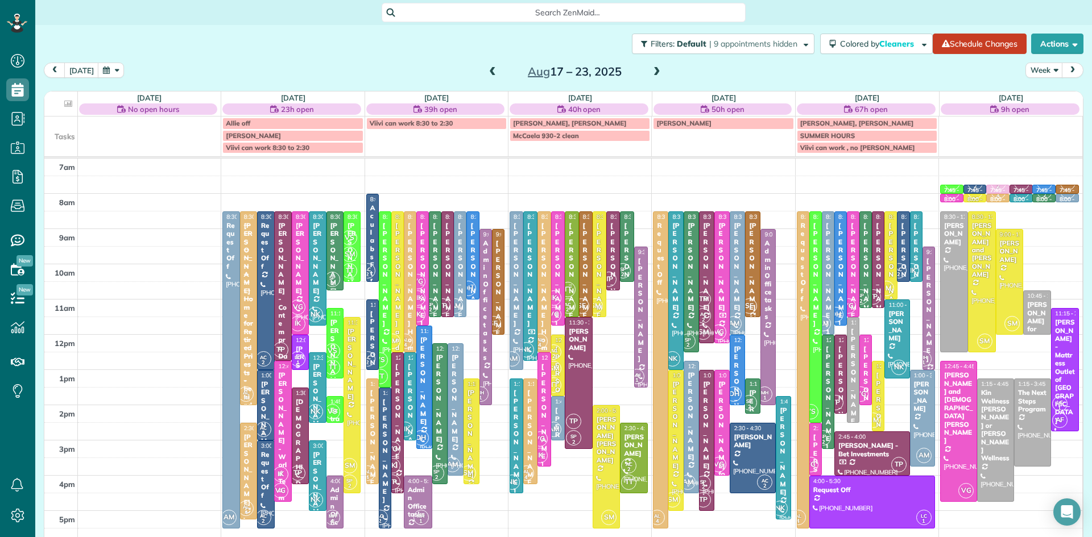
click at [357, 241] on div "VS SM TT" at bounding box center [349, 254] width 16 height 49
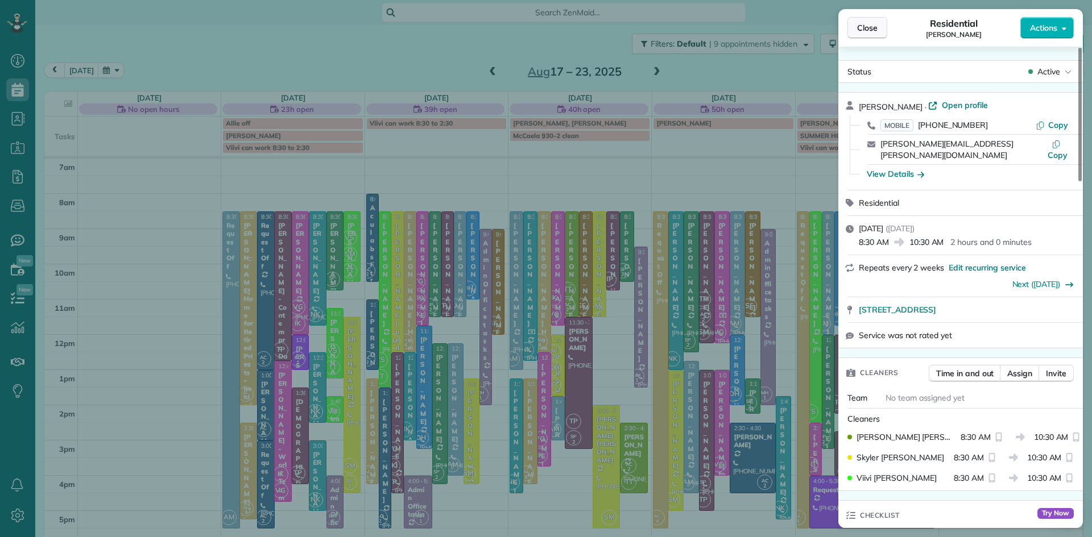
click at [876, 30] on span "Close" at bounding box center [867, 27] width 20 height 11
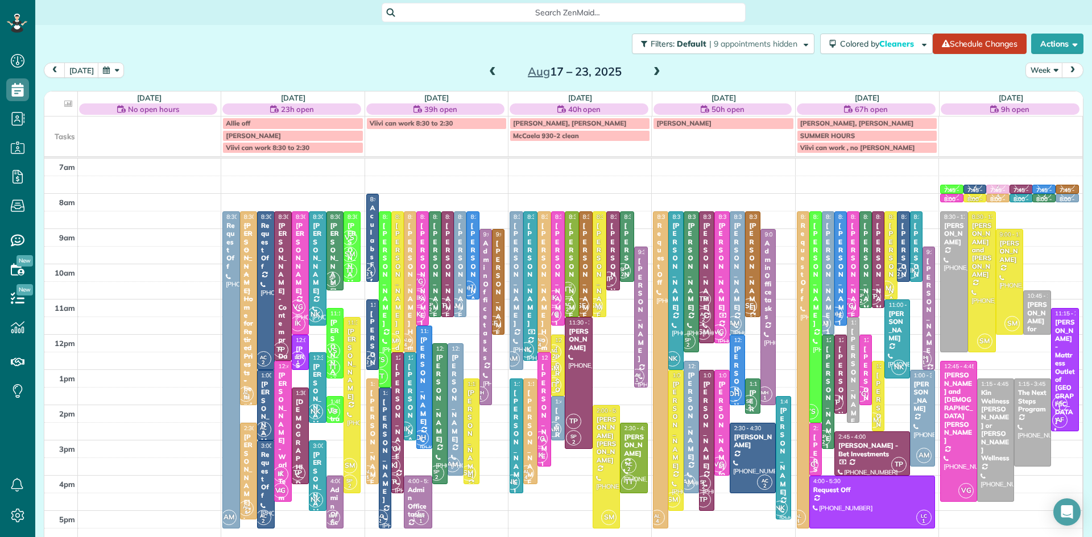
click at [334, 333] on div "Kayla Sweigart" at bounding box center [335, 354] width 10 height 73
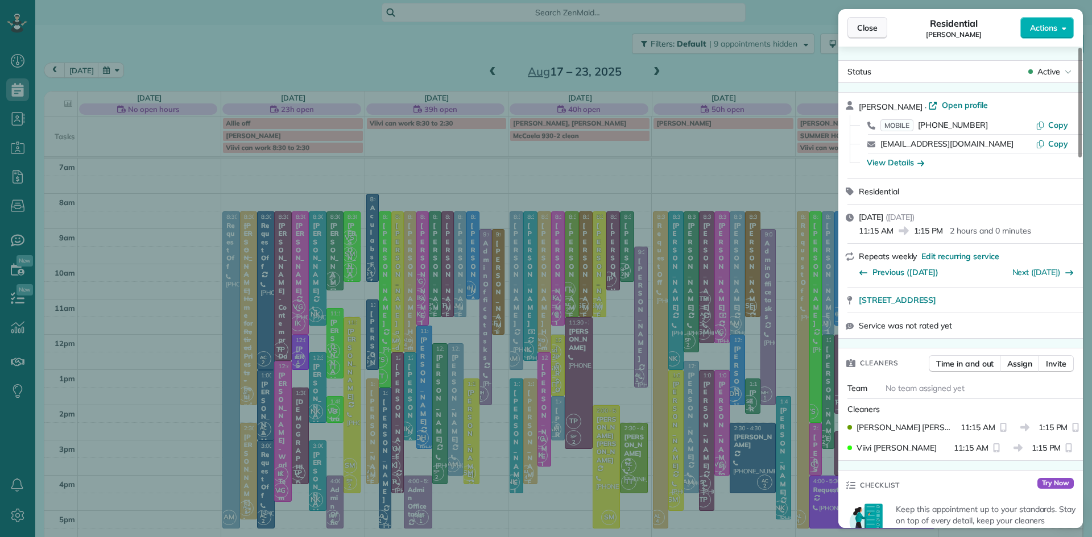
click at [873, 26] on span "Close" at bounding box center [867, 27] width 20 height 11
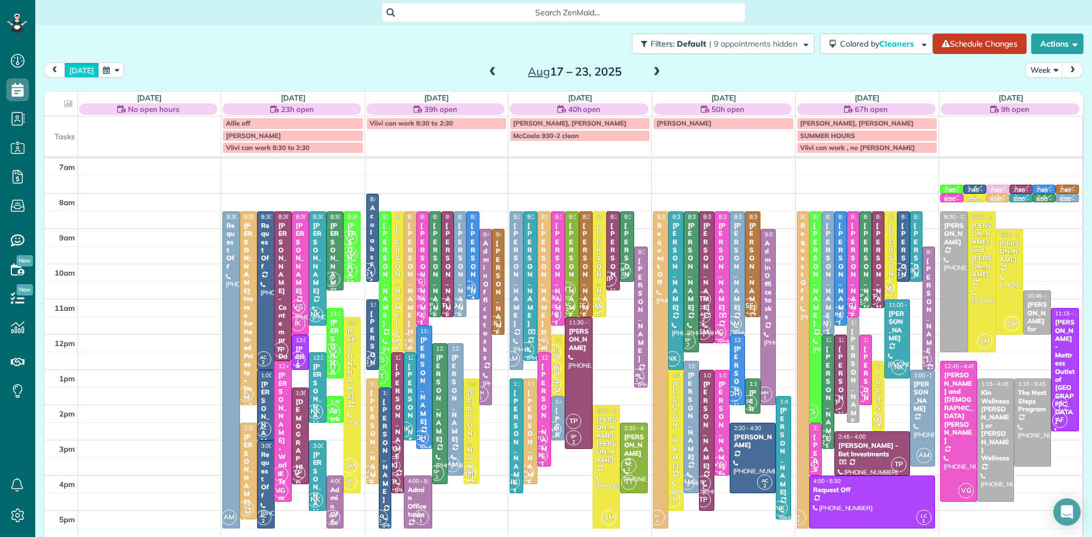
click at [76, 67] on button "today" at bounding box center [81, 70] width 35 height 15
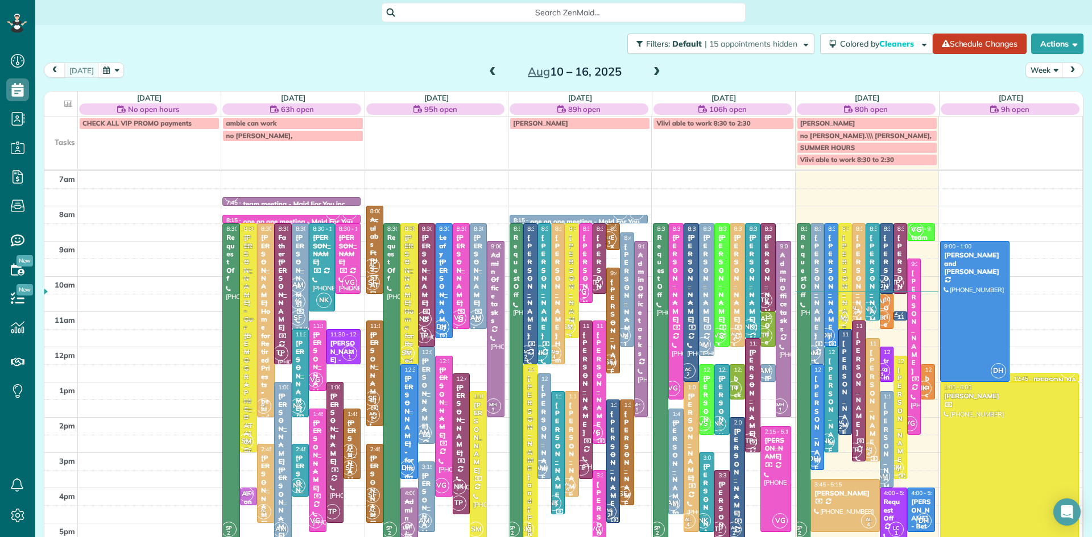
click at [830, 328] on div "DH" at bounding box center [827, 336] width 16 height 16
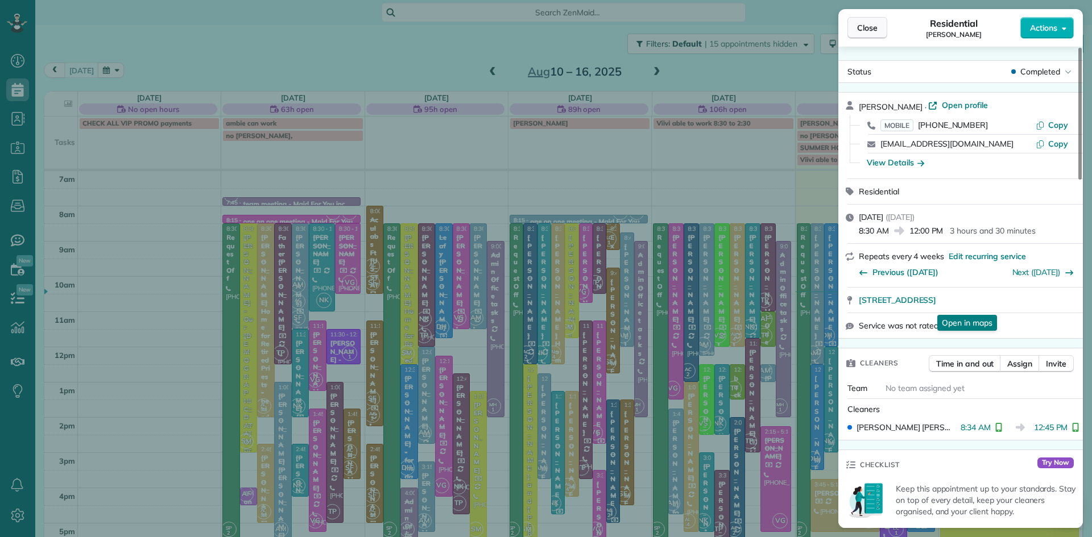
click at [874, 22] on span "Close" at bounding box center [867, 27] width 20 height 11
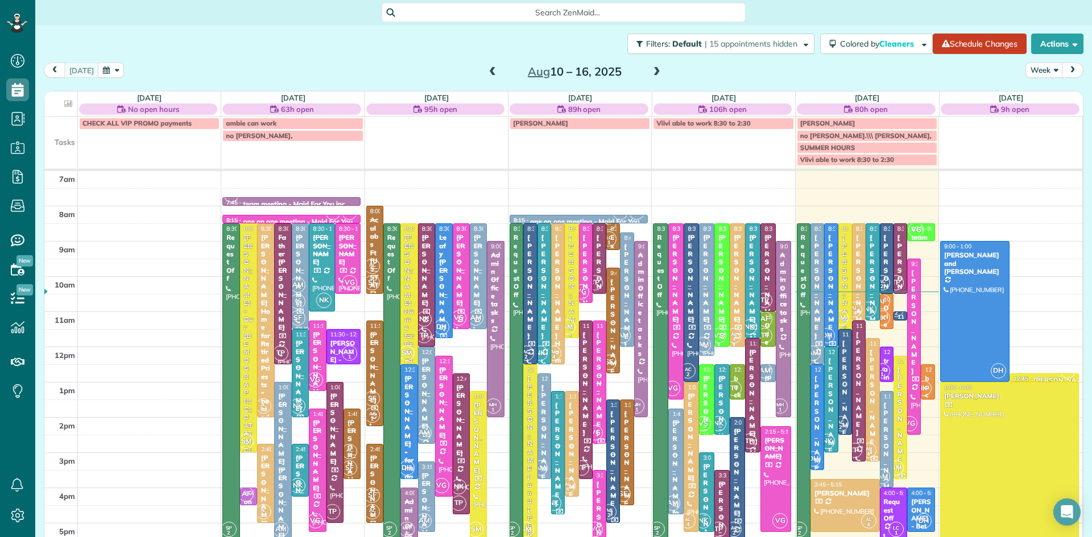
click at [820, 423] on div "Mary Miller" at bounding box center [817, 428] width 7 height 106
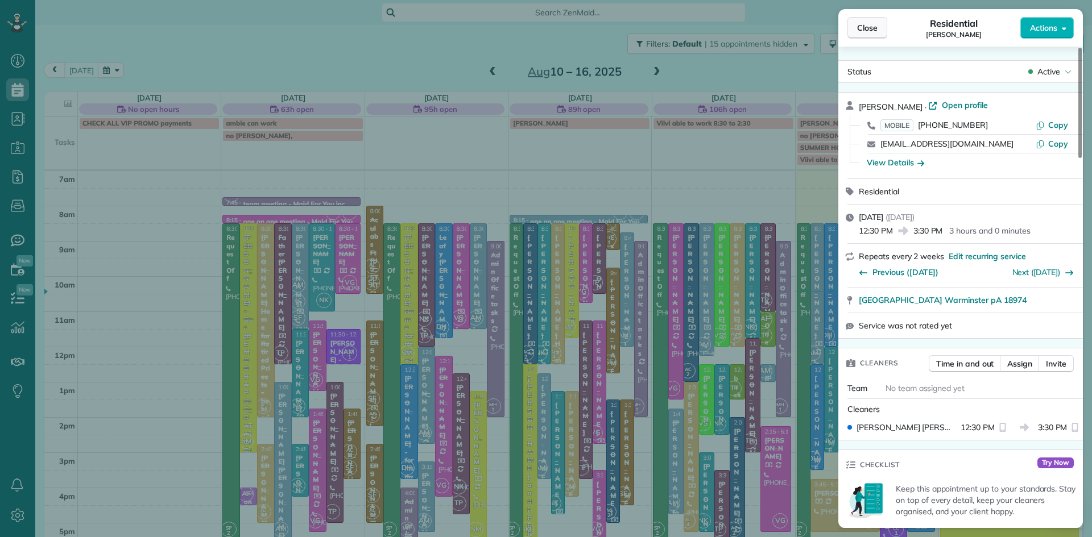
click at [865, 27] on span "Close" at bounding box center [867, 27] width 20 height 11
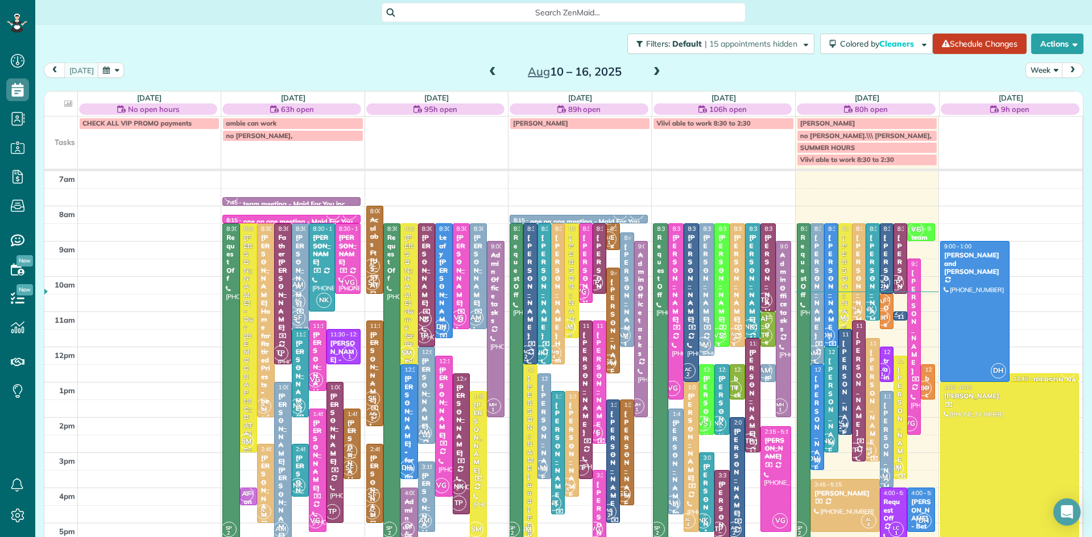
click at [843, 406] on div "Robert Suskey - Our Lady Of Good Council Roman Catholic Church" at bounding box center [845, 470] width 7 height 262
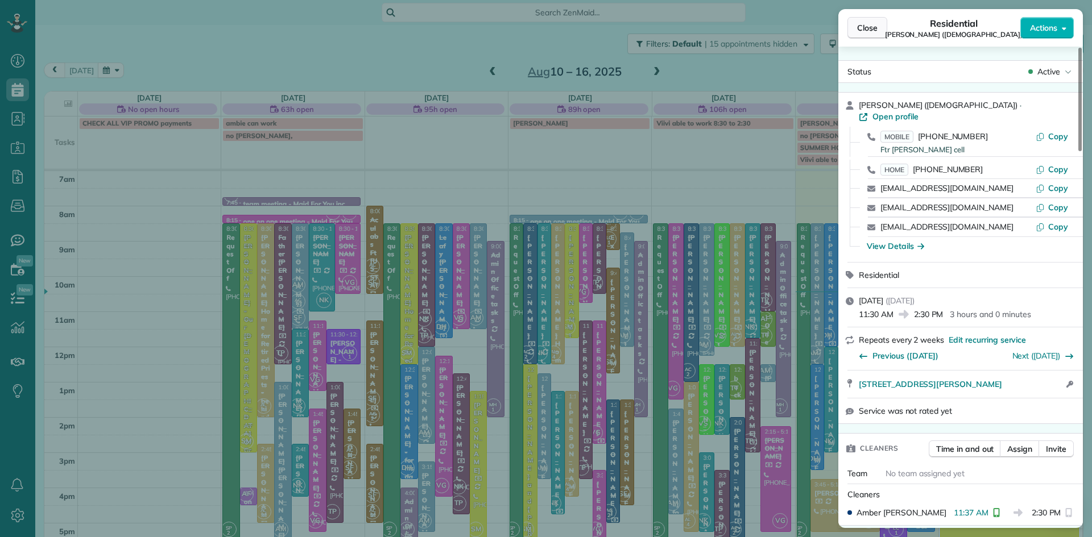
click at [875, 27] on span "Close" at bounding box center [867, 27] width 20 height 11
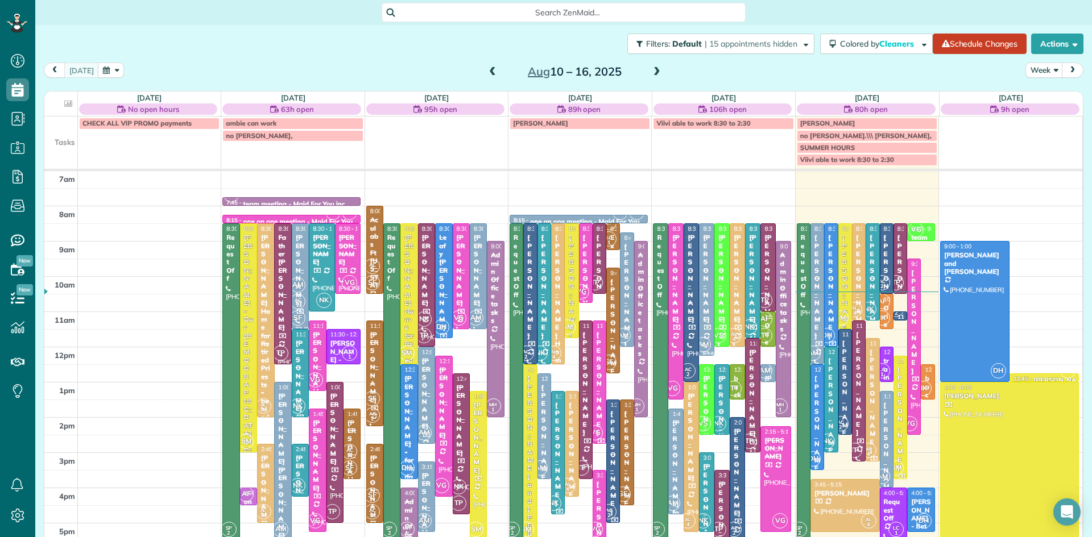
click at [831, 380] on div "Mary Kate Kohler" at bounding box center [830, 463] width 7 height 213
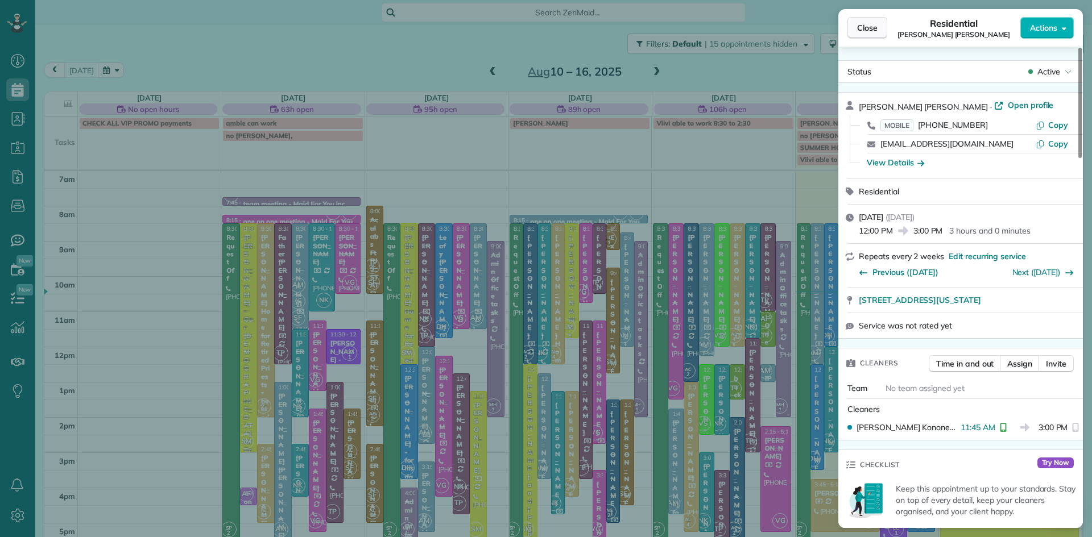
click at [865, 32] on span "Close" at bounding box center [867, 27] width 20 height 11
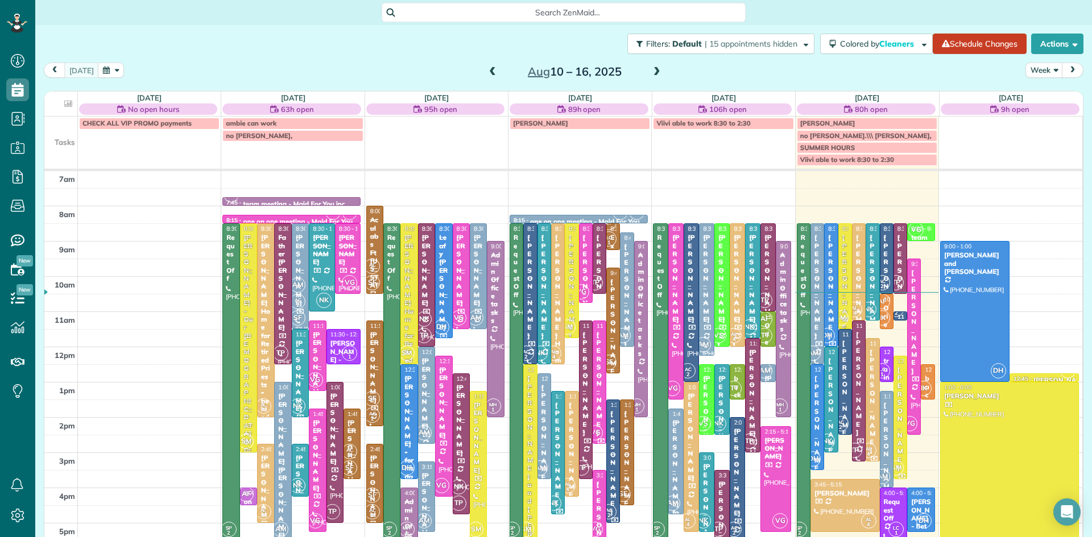
click at [833, 408] on div "Mary Kate Kohler" at bounding box center [830, 463] width 7 height 213
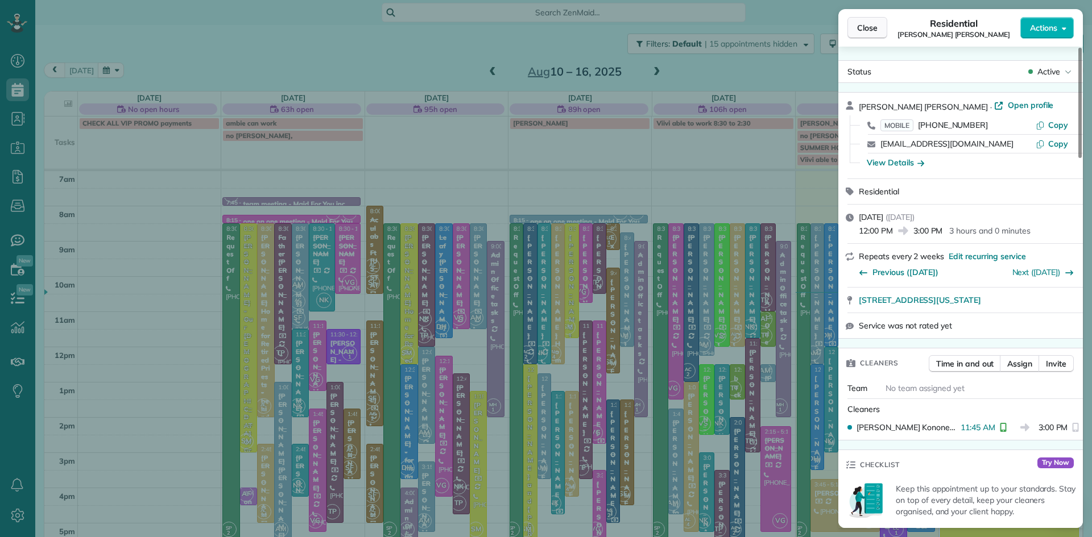
click at [857, 28] on span "Close" at bounding box center [867, 27] width 20 height 11
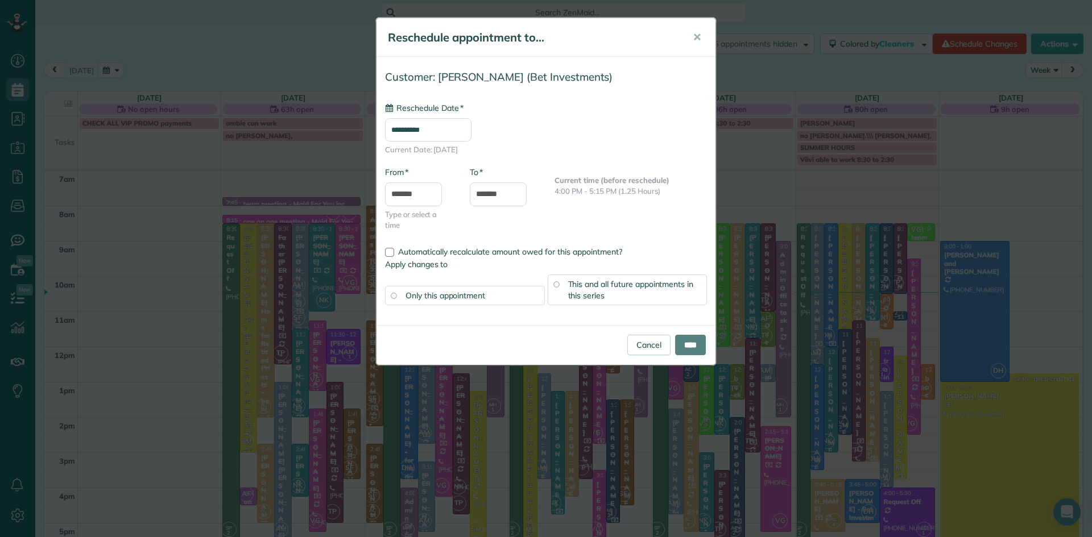
type input "**********"
click at [690, 343] on input "****" at bounding box center [690, 345] width 31 height 20
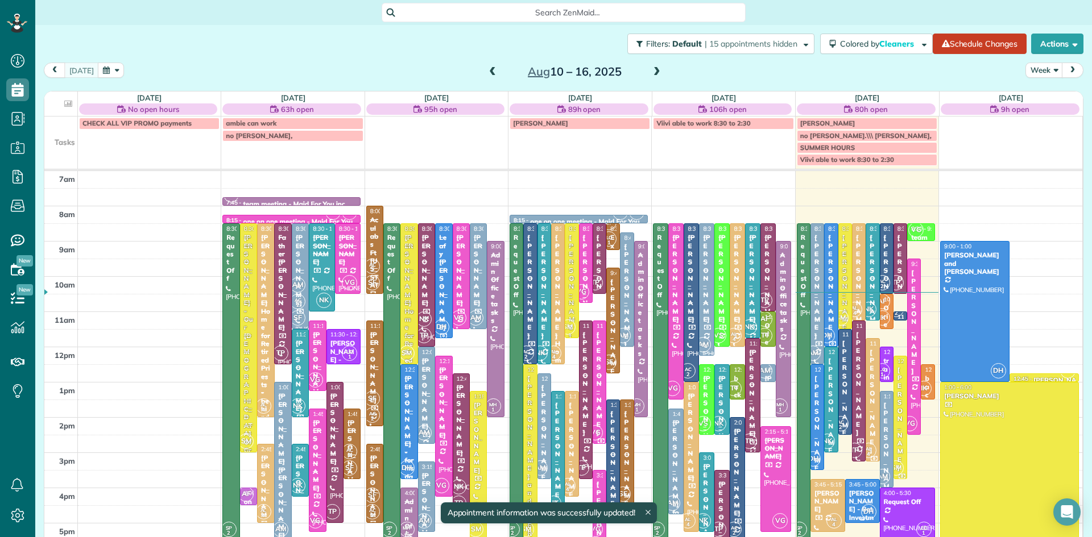
click at [863, 498] on div "Julie Sulpizio - Bet Investments" at bounding box center [862, 510] width 28 height 41
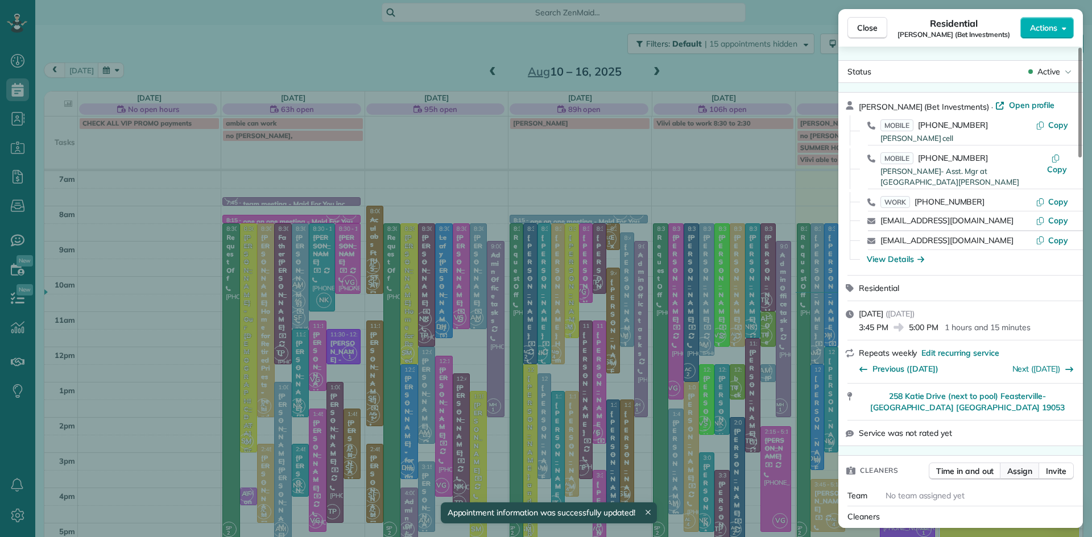
click at [1016, 466] on span "Assign" at bounding box center [1019, 471] width 25 height 11
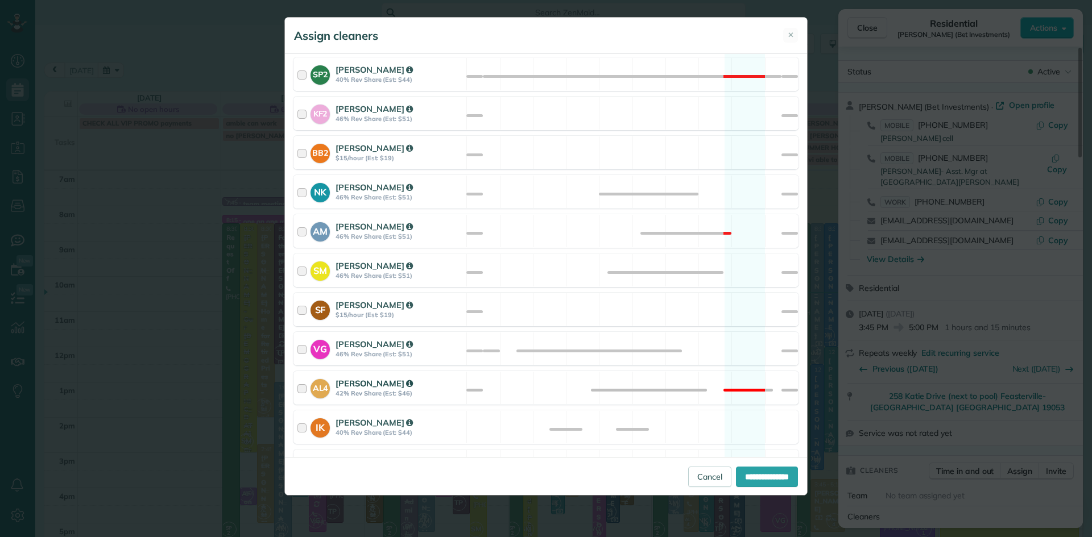
scroll to position [609, 0]
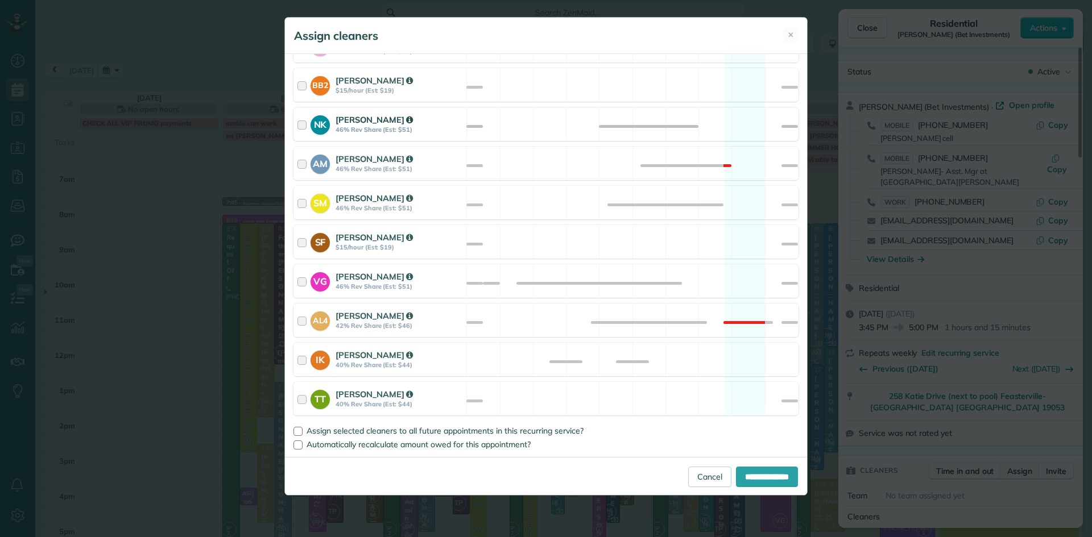
click at [365, 123] on strong "Natalia Kononenko" at bounding box center [374, 119] width 77 height 11
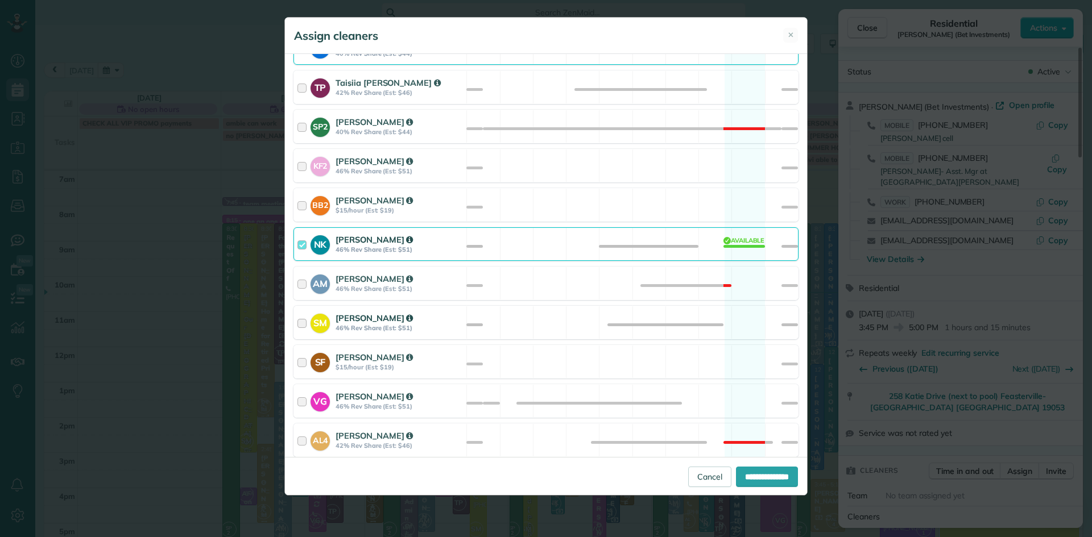
scroll to position [465, 0]
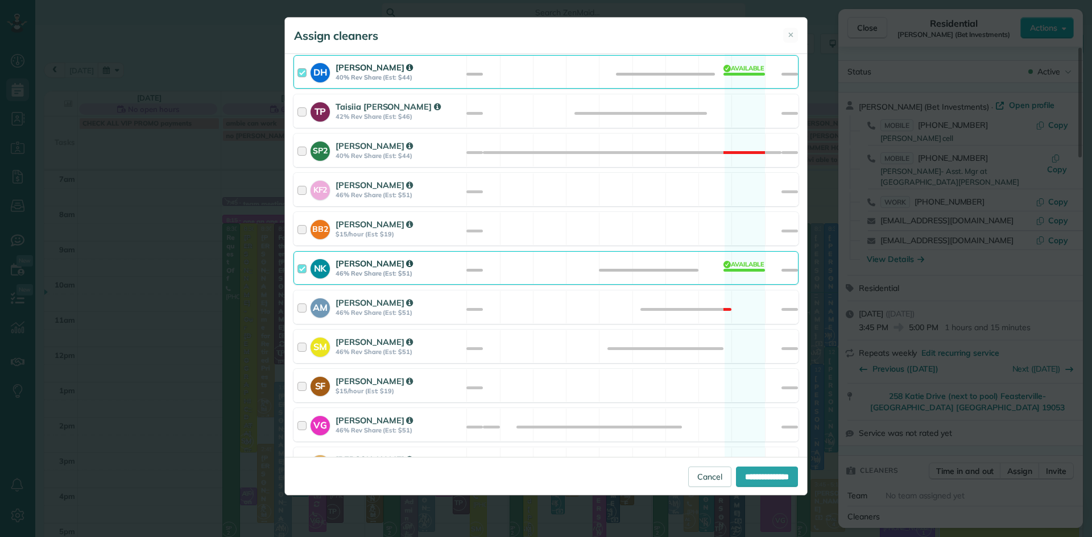
click at [362, 67] on strong "Denise Houser" at bounding box center [374, 67] width 77 height 11
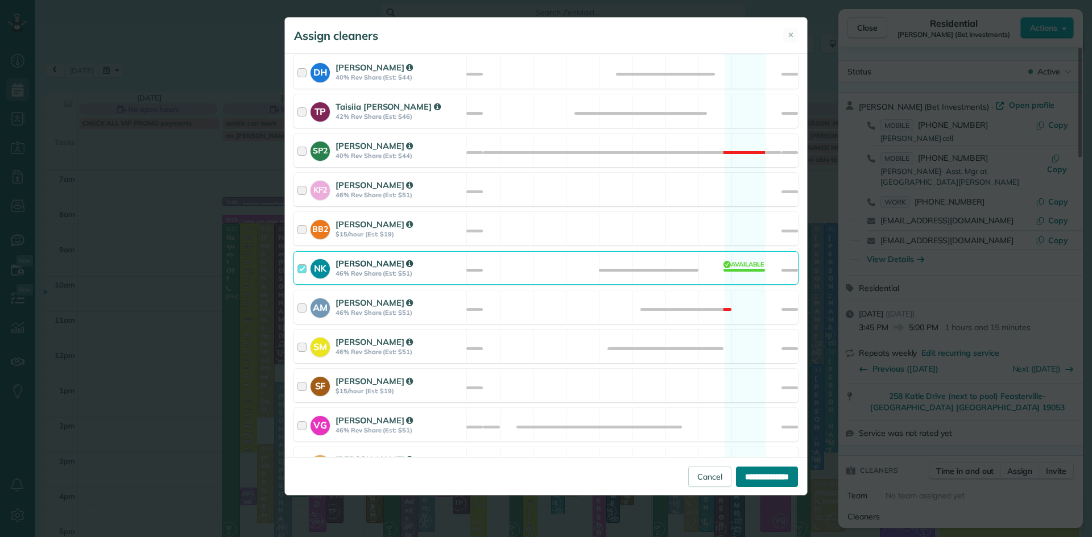
click at [765, 476] on input "**********" at bounding box center [767, 477] width 62 height 20
type input "**********"
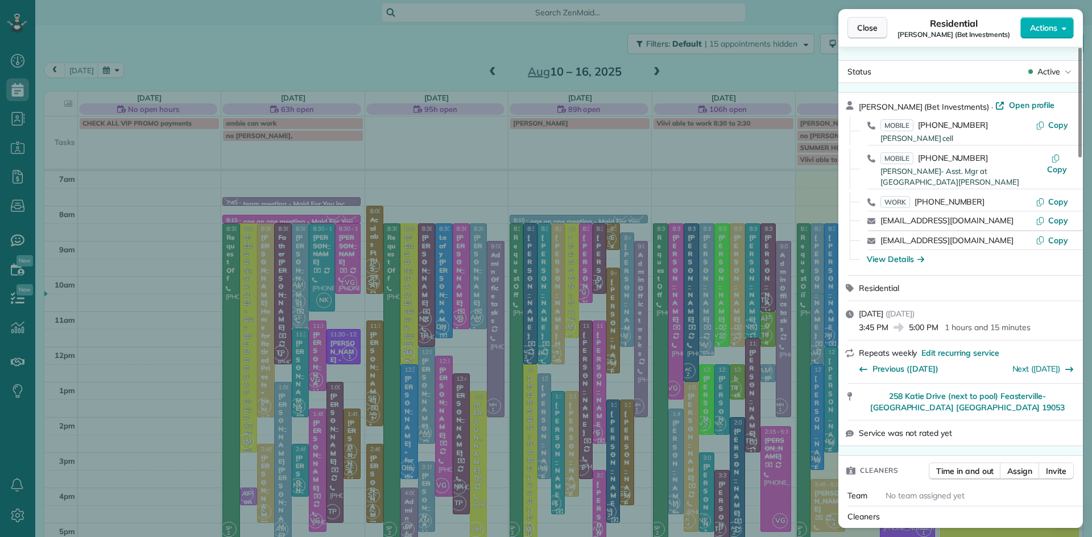
click at [860, 28] on span "Close" at bounding box center [867, 27] width 20 height 11
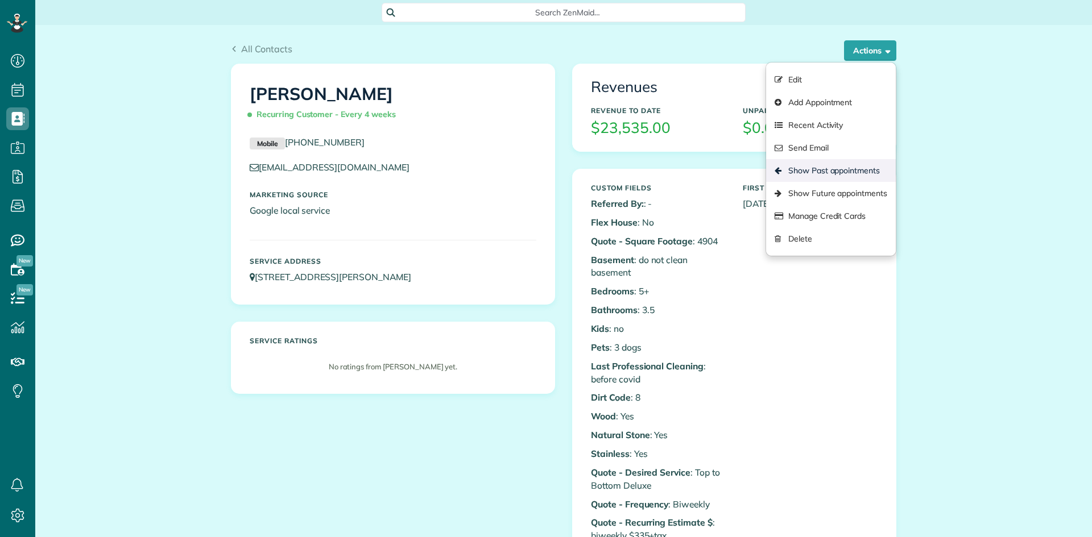
scroll to position [5, 5]
click at [846, 165] on link "Show Past appointments" at bounding box center [831, 170] width 130 height 23
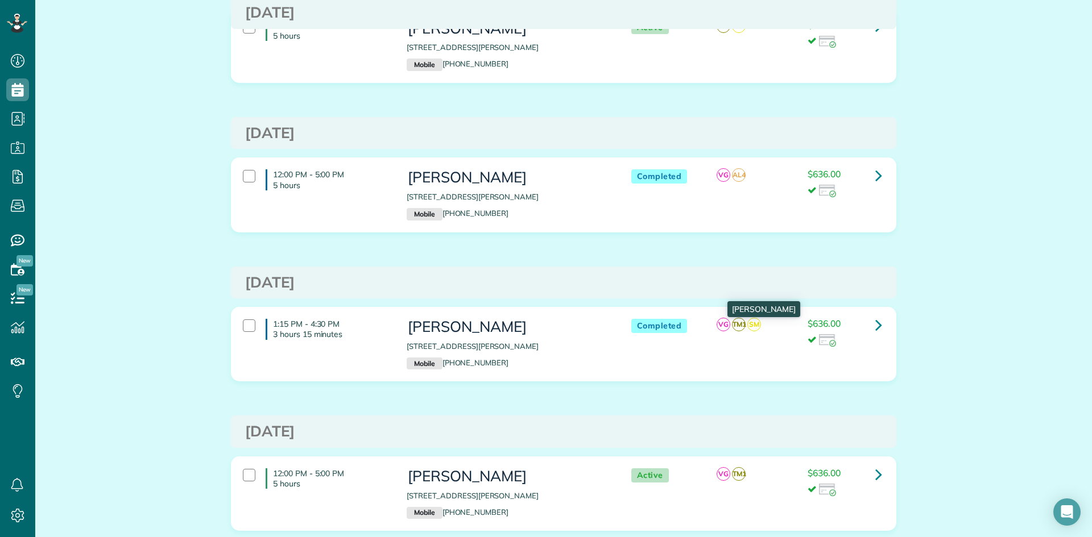
scroll to position [1275, 0]
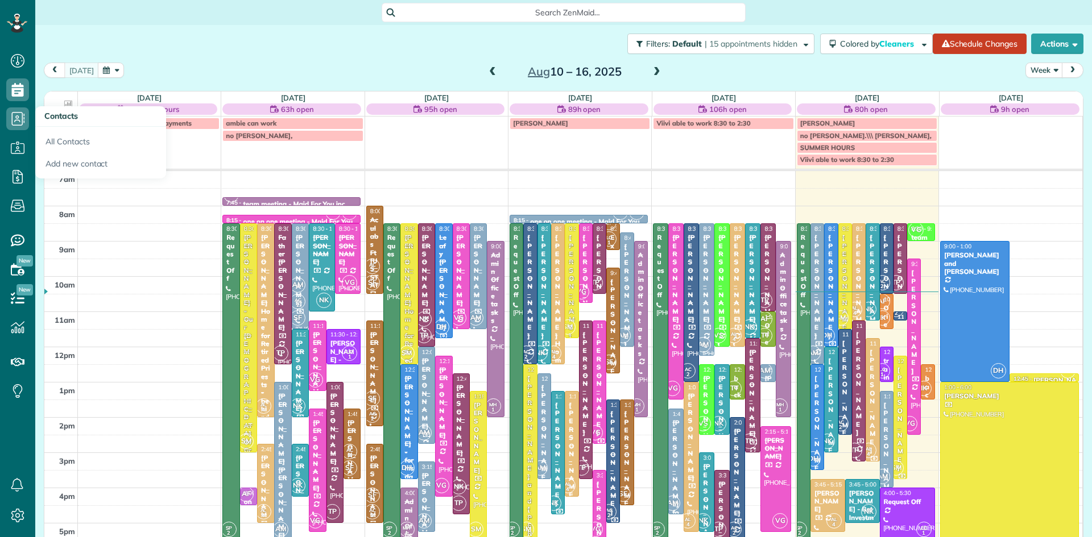
scroll to position [5, 5]
click at [72, 143] on link "All Contacts" at bounding box center [100, 140] width 131 height 26
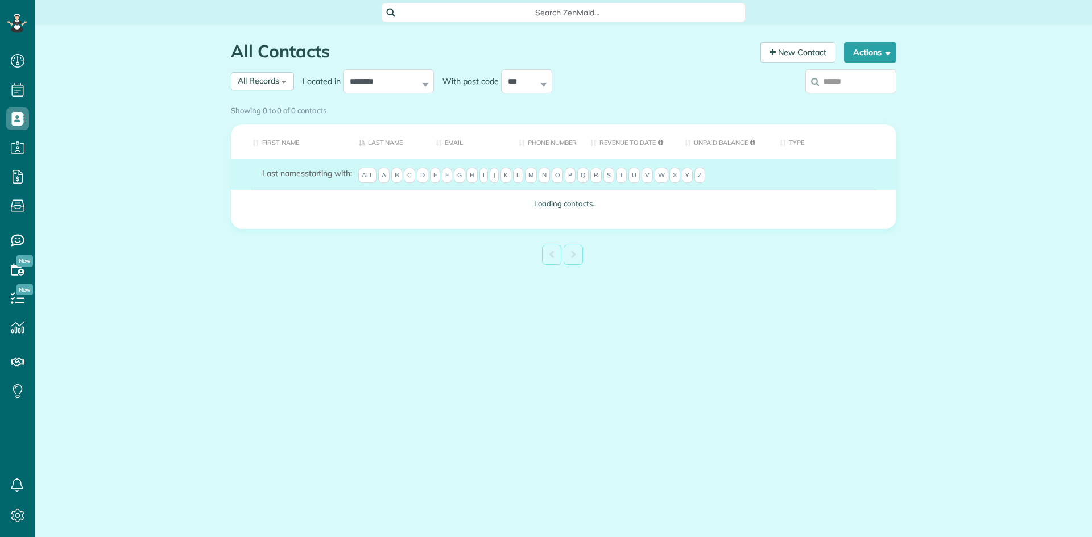
scroll to position [5, 5]
click at [281, 101] on div "Showing 0 to 0 of 0 contacts" at bounding box center [563, 111] width 682 height 20
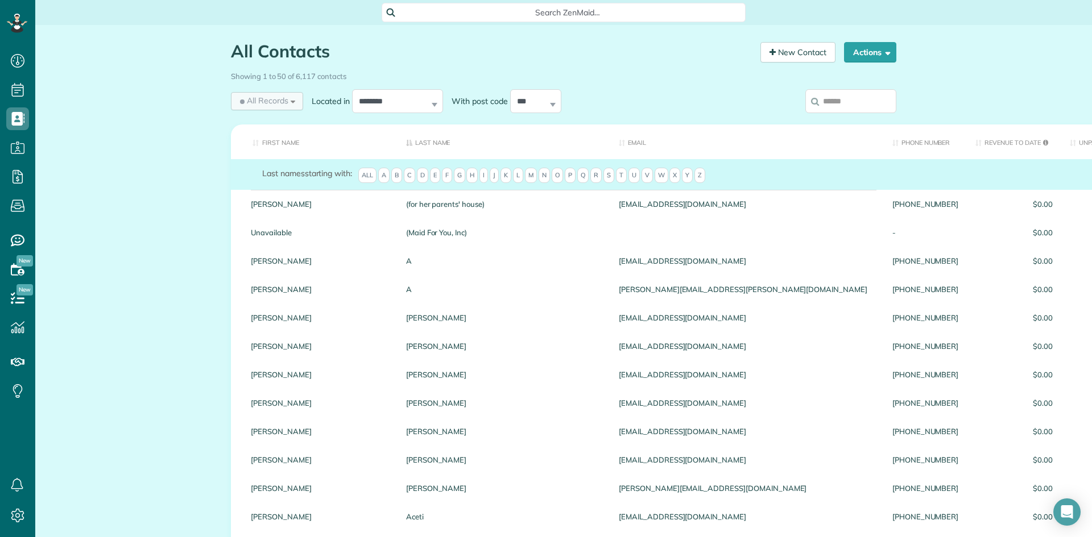
click at [264, 103] on span "All Records" at bounding box center [263, 100] width 51 height 11
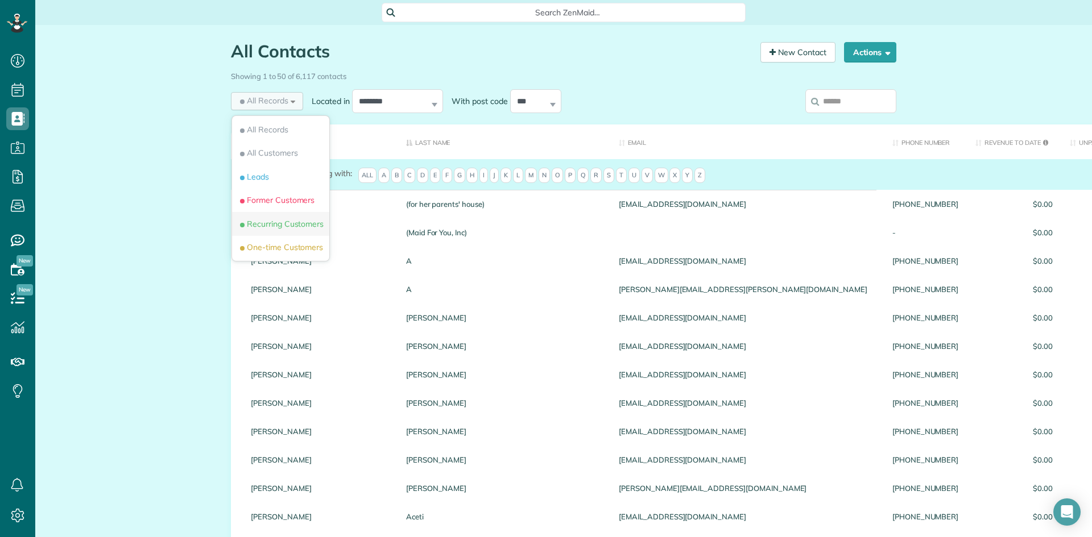
click at [295, 230] on li "Recurring Customers" at bounding box center [280, 224] width 97 height 24
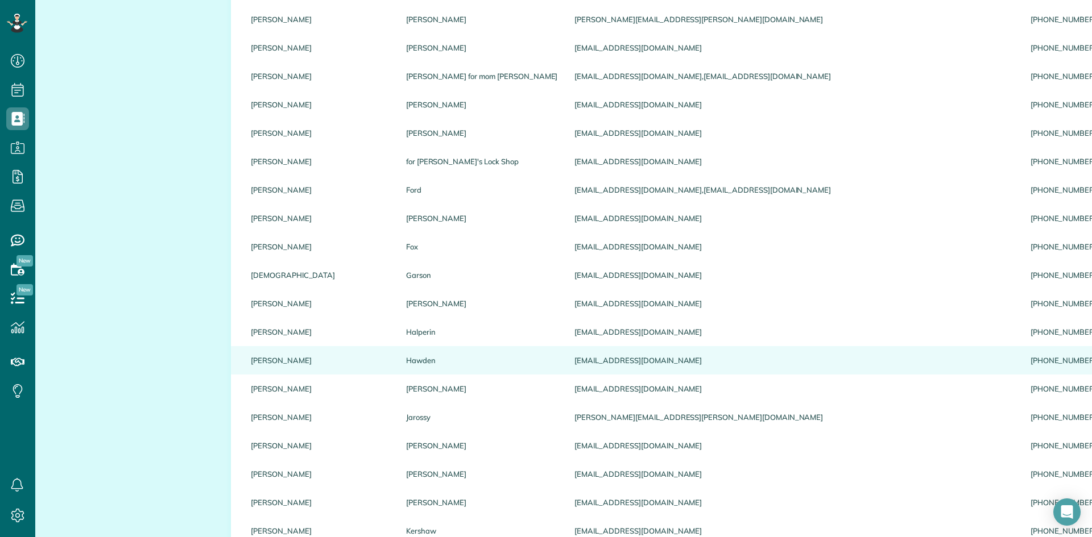
scroll to position [1163, 0]
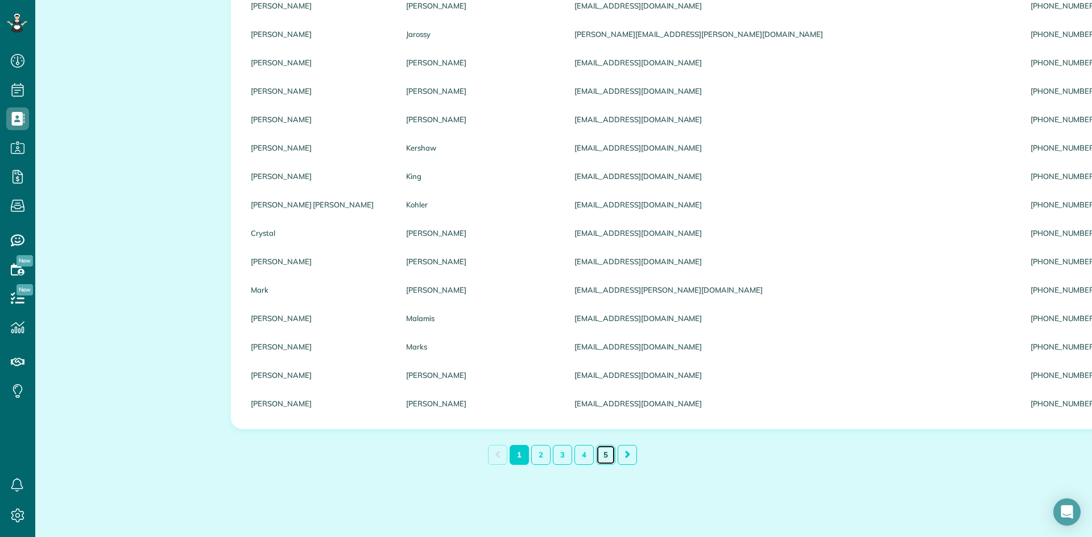
click at [606, 455] on link "5" at bounding box center [605, 455] width 19 height 20
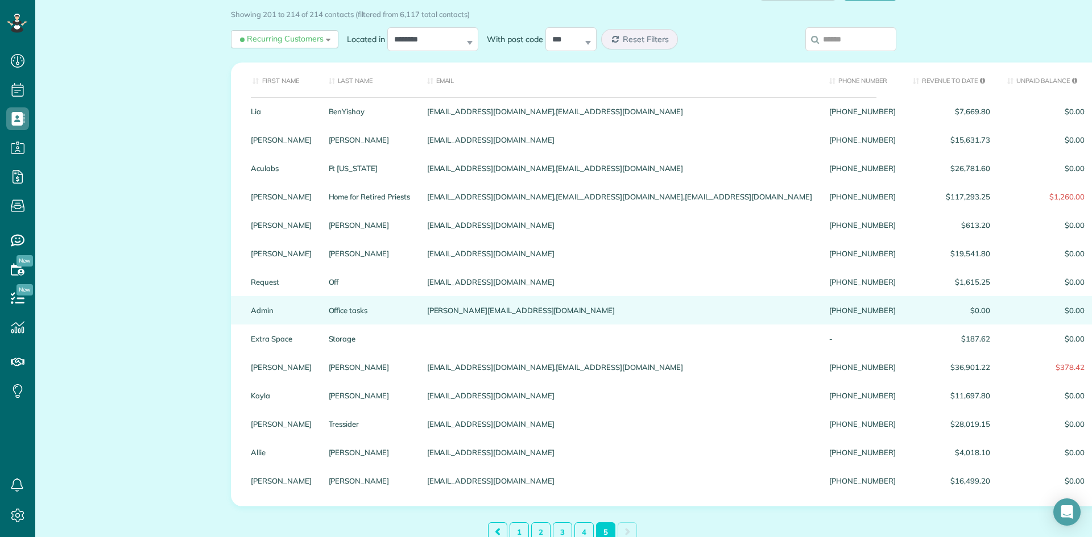
scroll to position [149, 0]
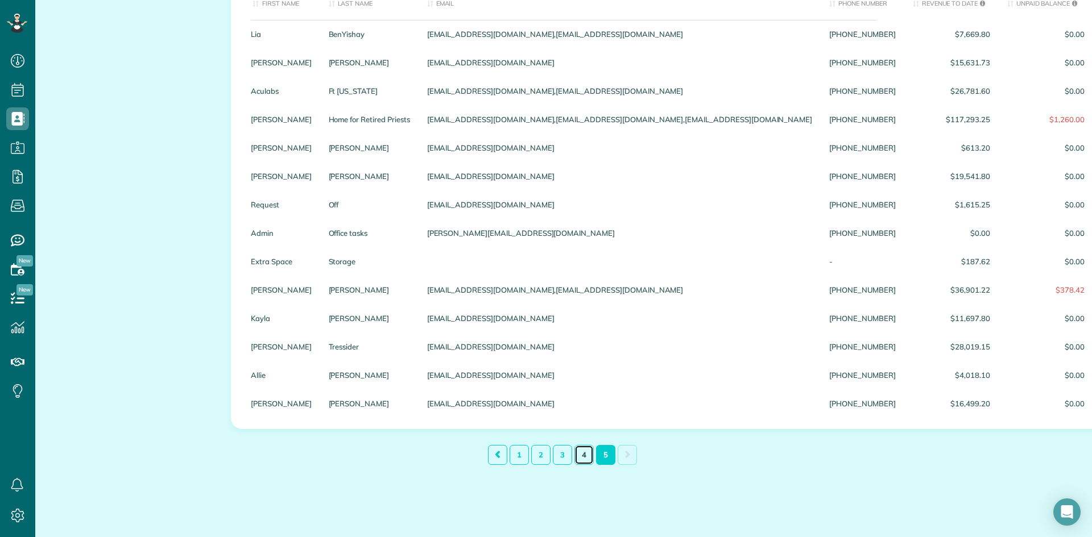
click at [585, 457] on link "4" at bounding box center [583, 455] width 19 height 20
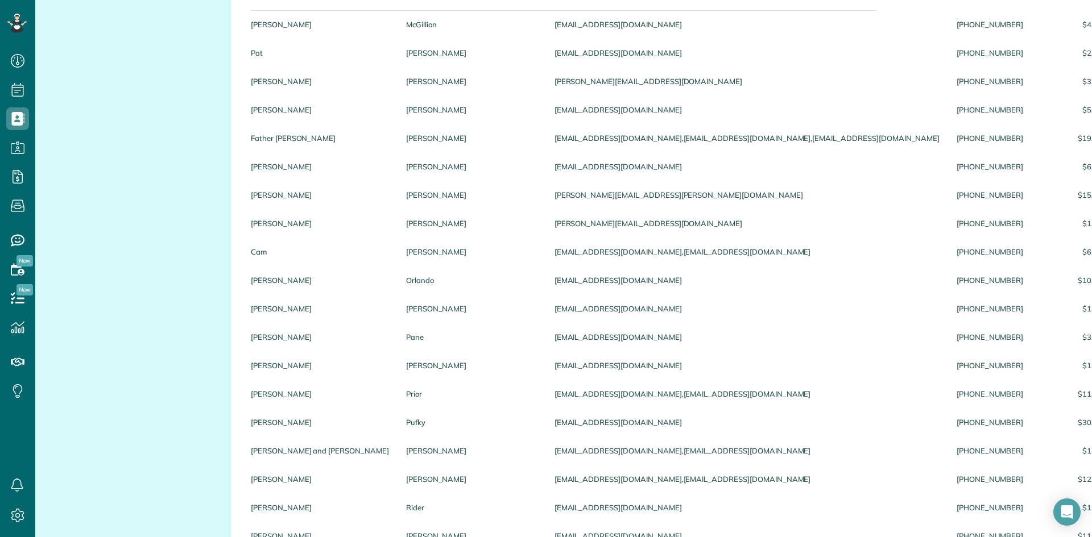
scroll to position [1163, 0]
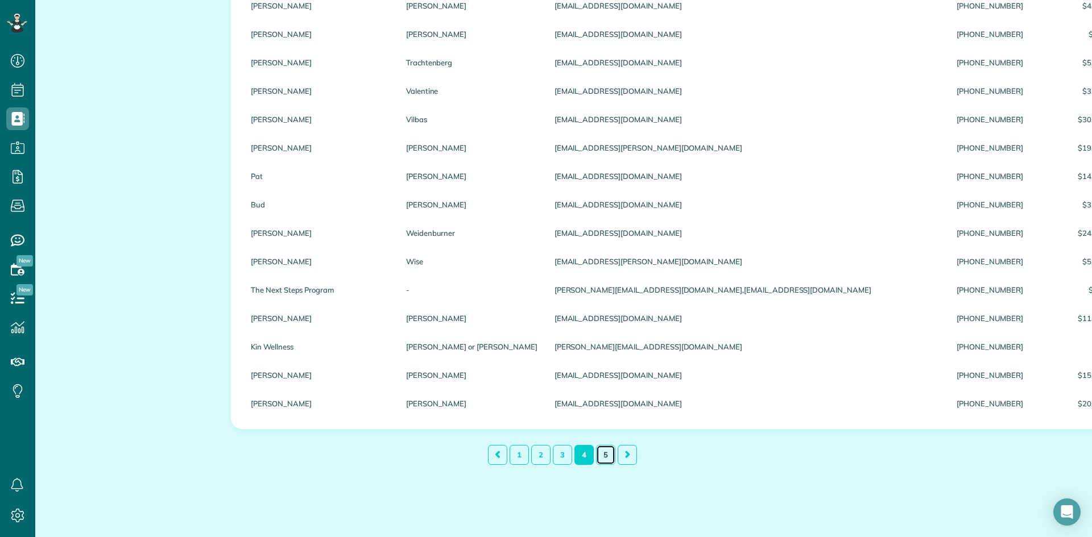
click at [608, 454] on link "5" at bounding box center [605, 455] width 19 height 20
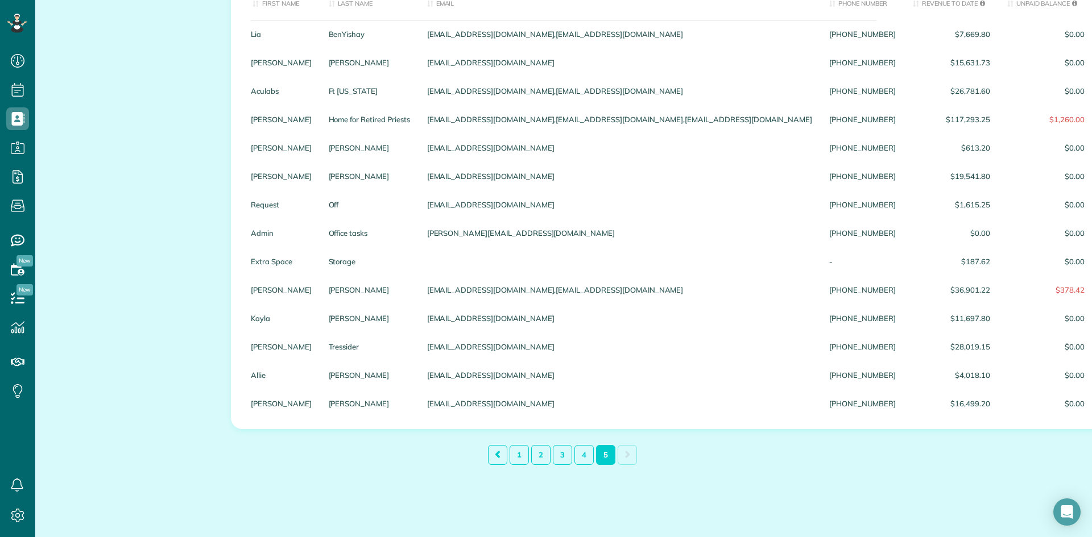
scroll to position [149, 0]
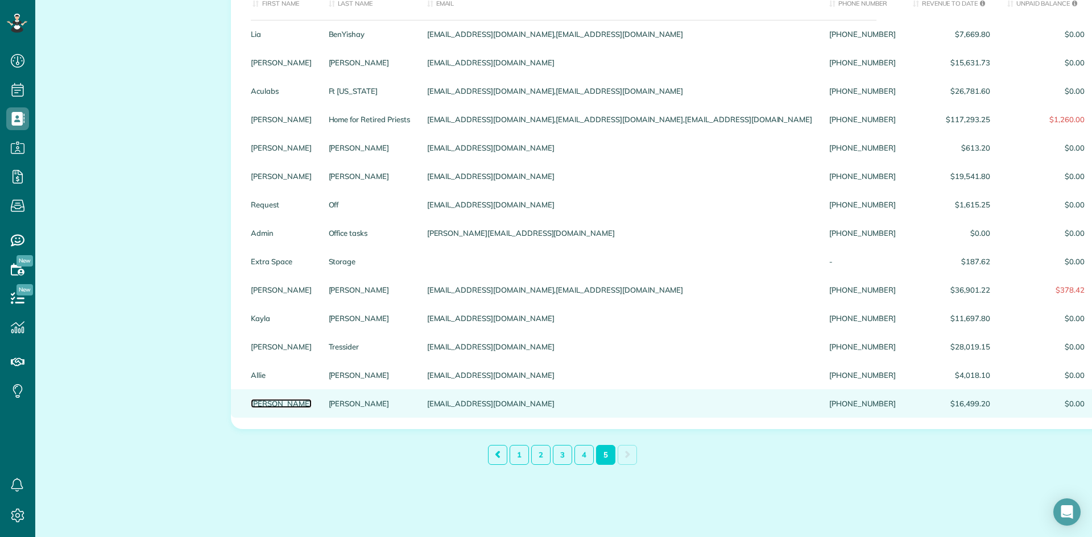
click at [267, 403] on link "Alex" at bounding box center [281, 404] width 61 height 8
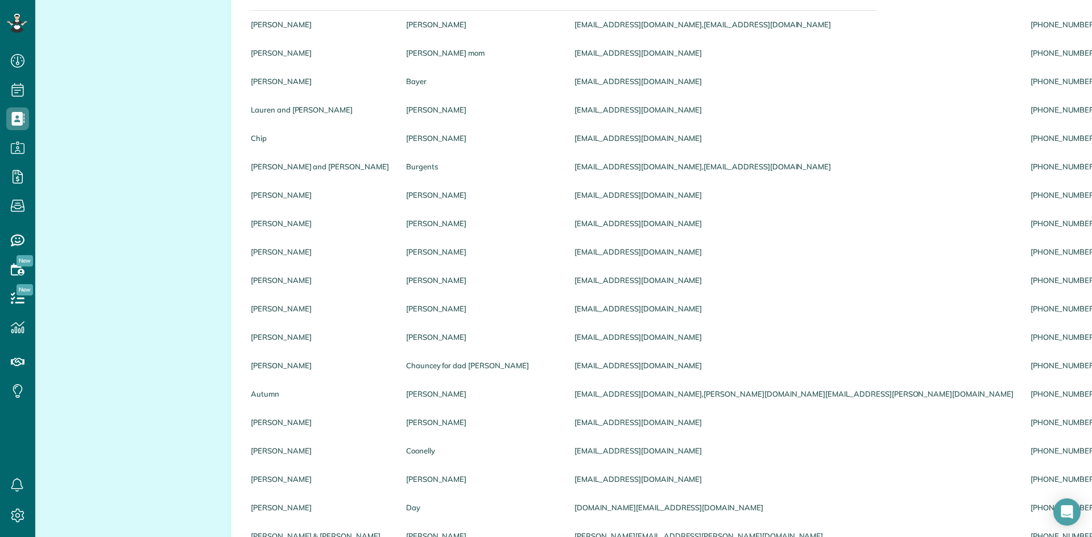
scroll to position [0, 0]
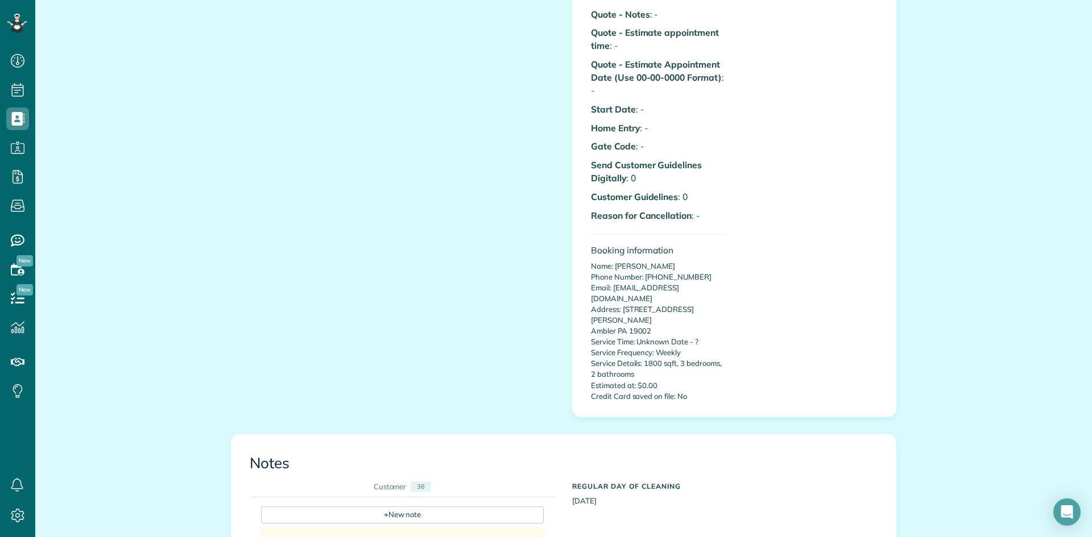
scroll to position [612, 0]
